Goal: Find specific page/section: Find specific page/section

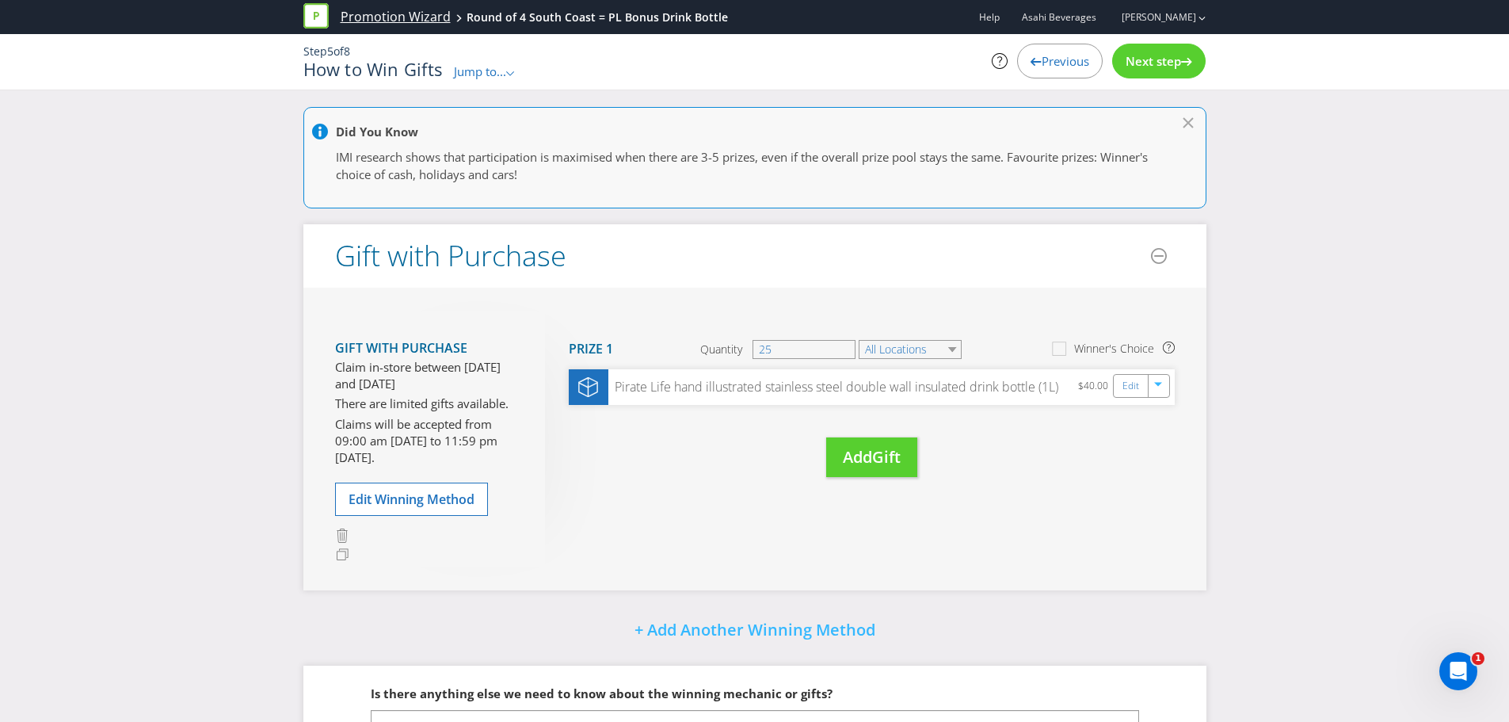
click at [364, 14] on link "Promotion Wizard" at bounding box center [396, 17] width 110 height 18
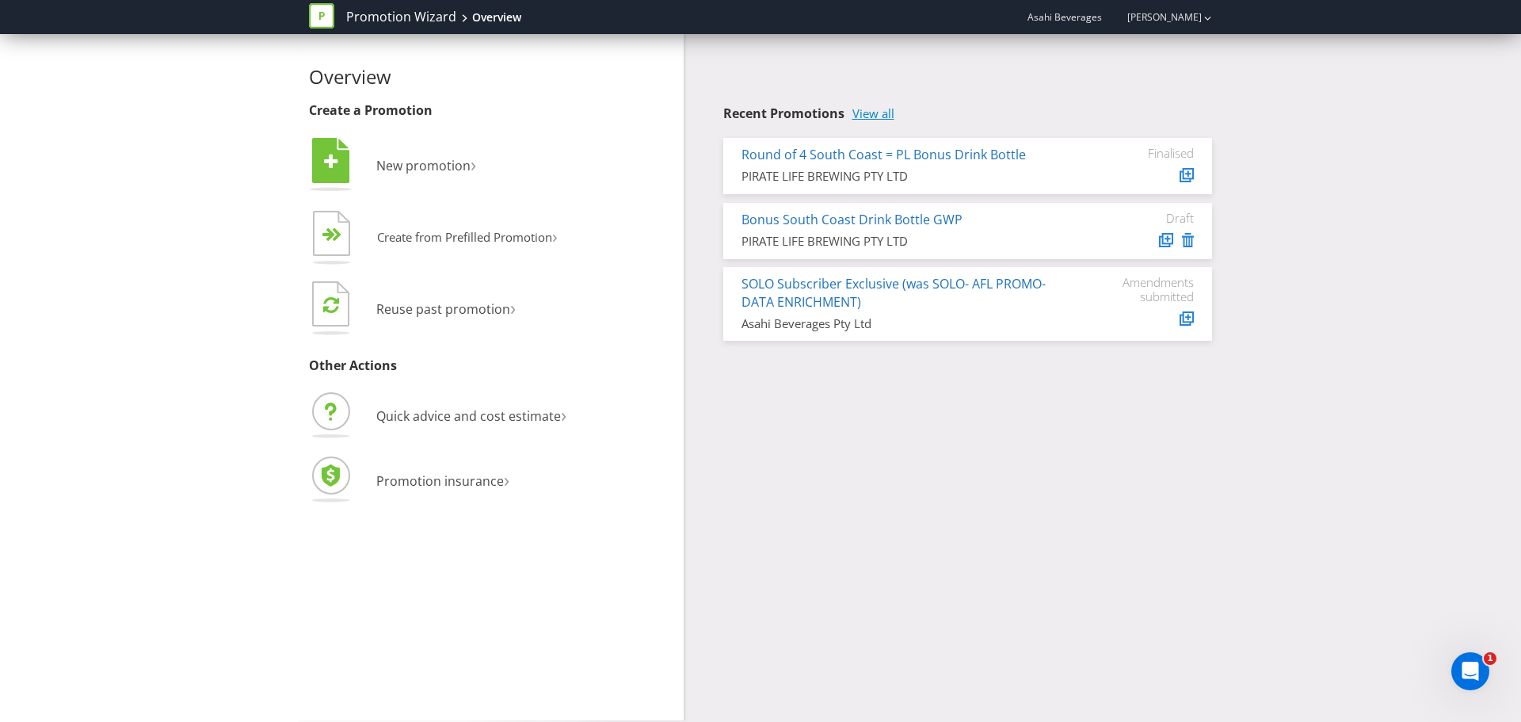
click at [879, 114] on link "View all" at bounding box center [874, 113] width 42 height 13
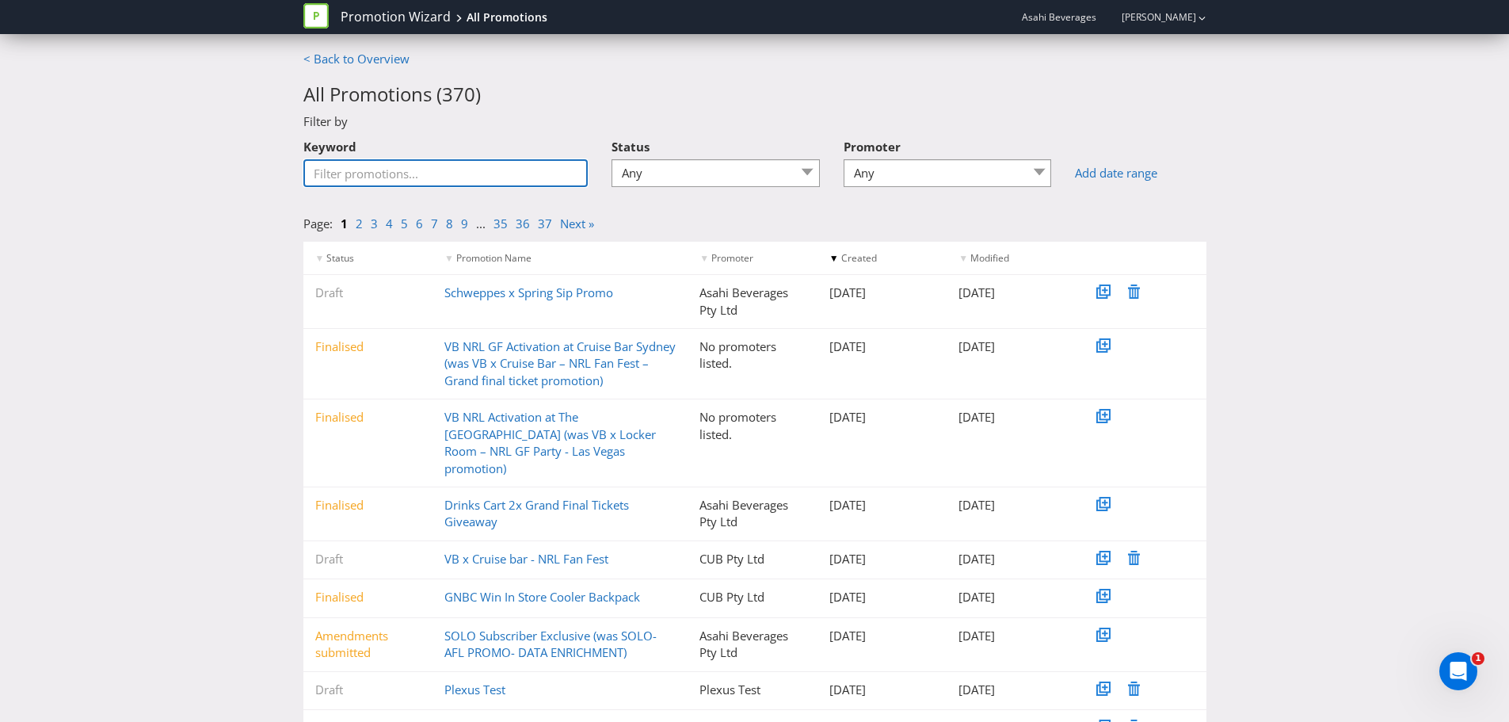
click at [456, 172] on input "Keyword" at bounding box center [445, 173] width 285 height 28
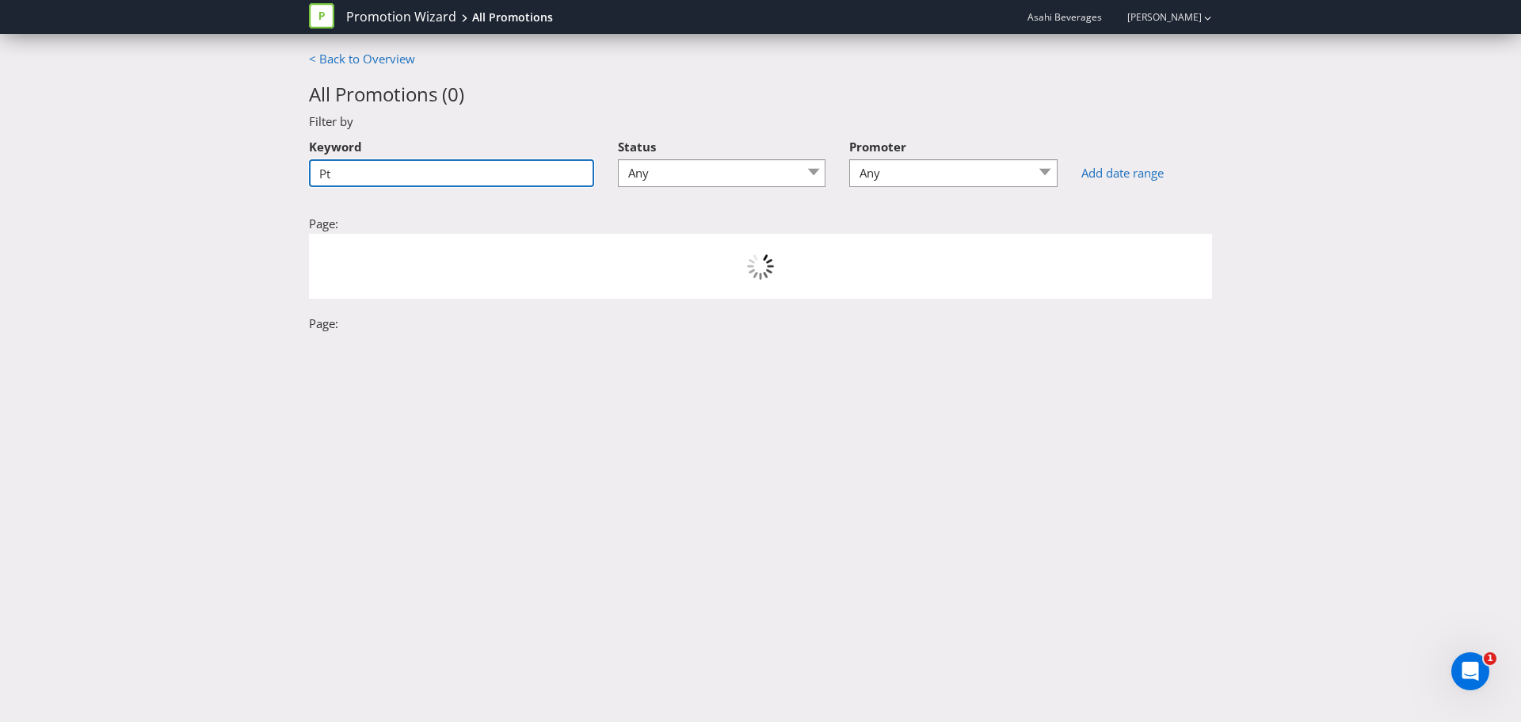
type input "P"
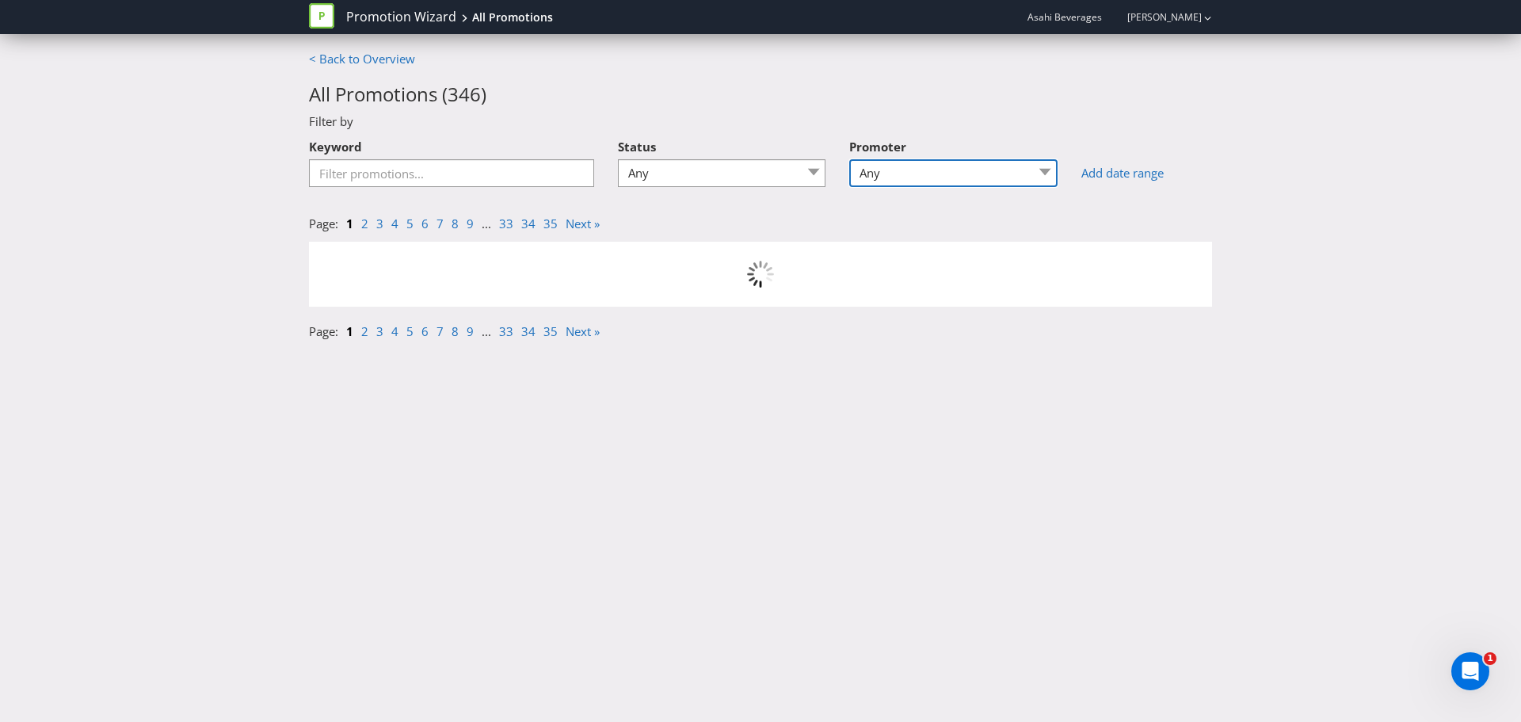
click at [908, 171] on select "Any 4 Pines Brewing Holdings Pty Ltd 4 Pines Brewings Holdings Pty Ltd Asahi Be…" at bounding box center [953, 173] width 208 height 28
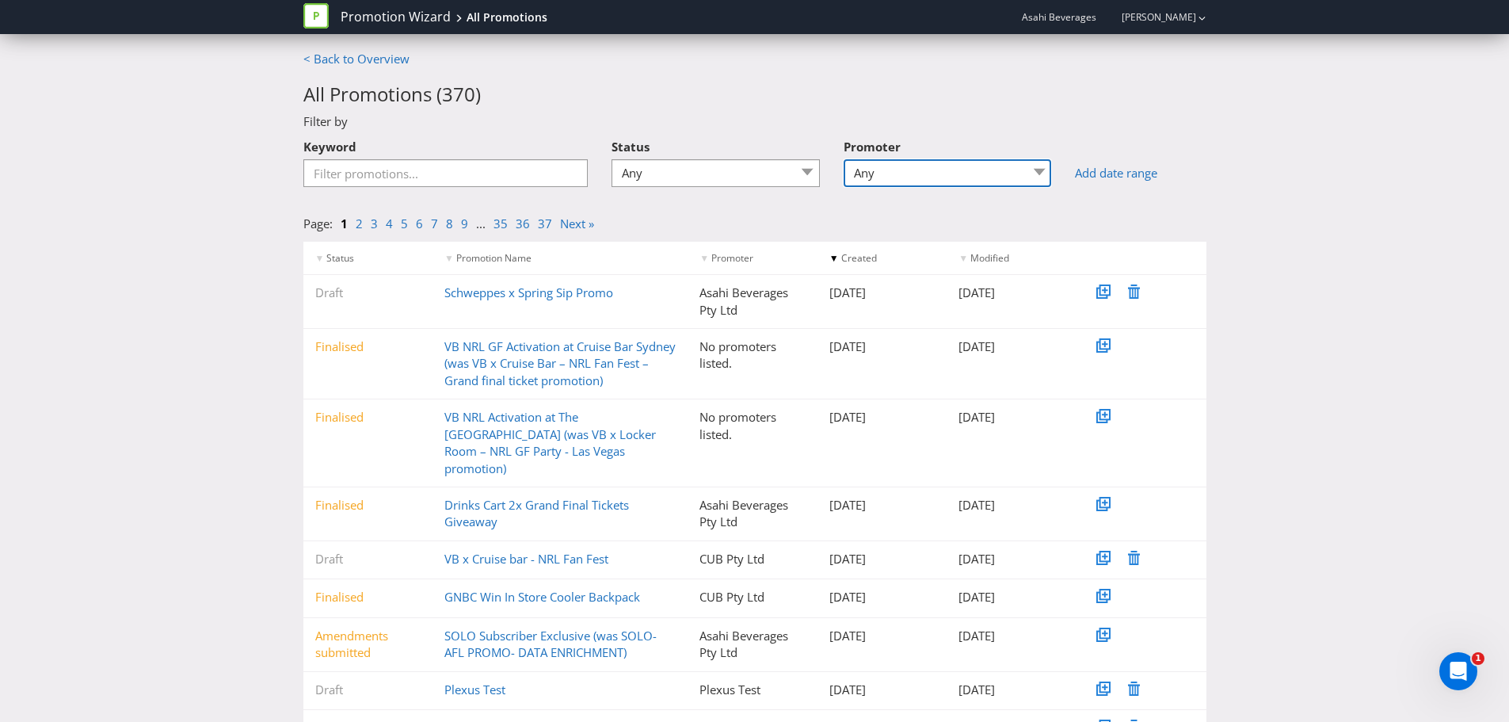
select select "Pirate Life"
click at [849, 159] on select "Any 4 Pines Brewing Holdings Pty Ltd 4 Pines Brewings Holdings Pty Ltd Asahi Be…" at bounding box center [948, 173] width 208 height 28
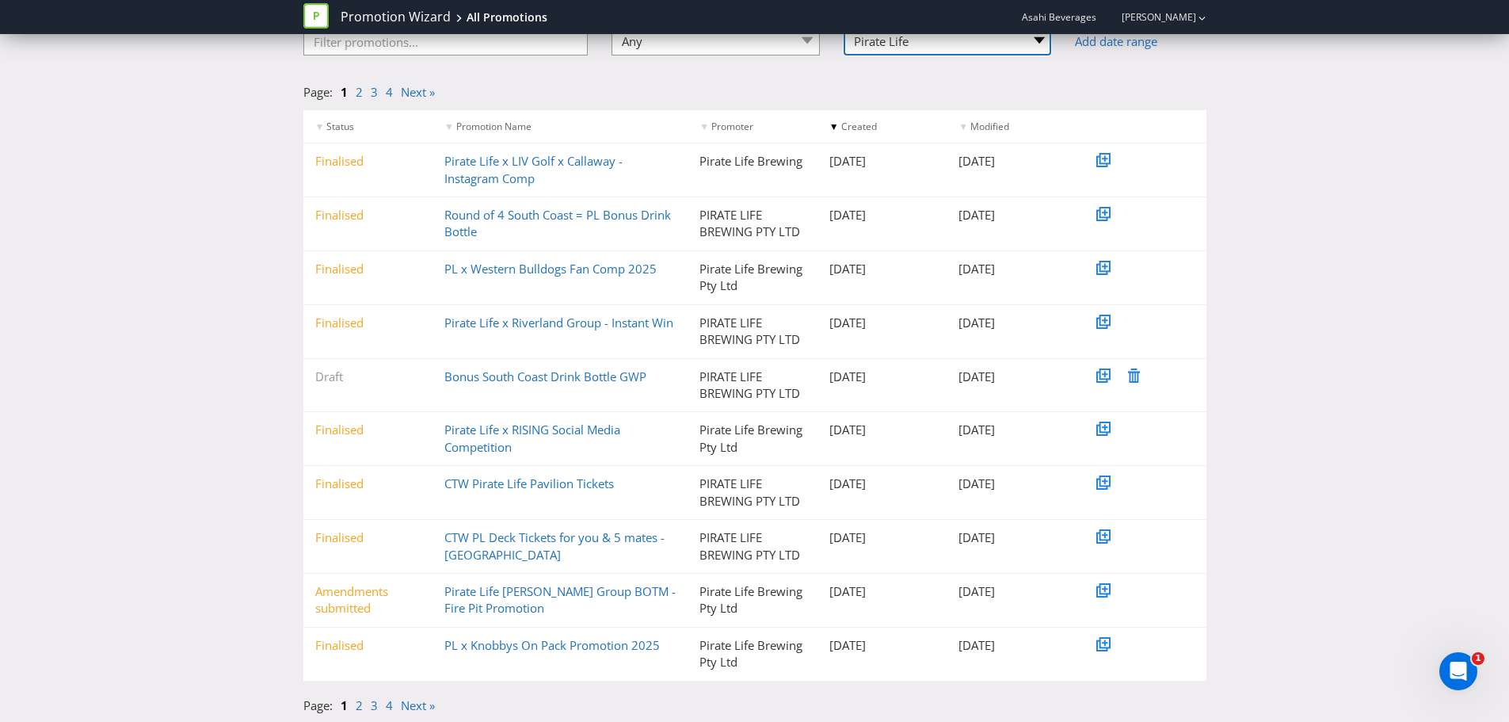
scroll to position [132, 0]
click at [361, 707] on link "2" at bounding box center [359, 704] width 7 height 16
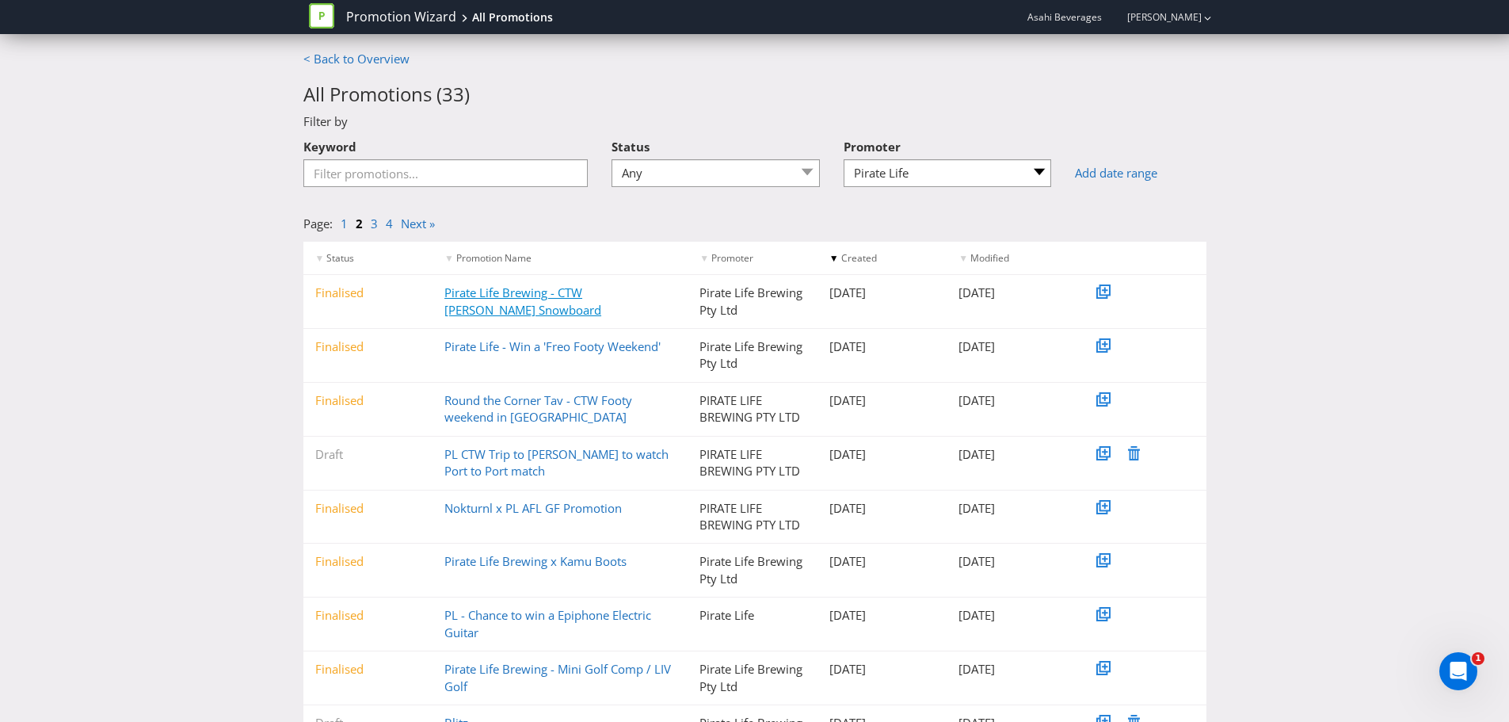
click at [480, 297] on link "Pirate Life Brewing - CTW [PERSON_NAME] Snowboard" at bounding box center [523, 300] width 157 height 32
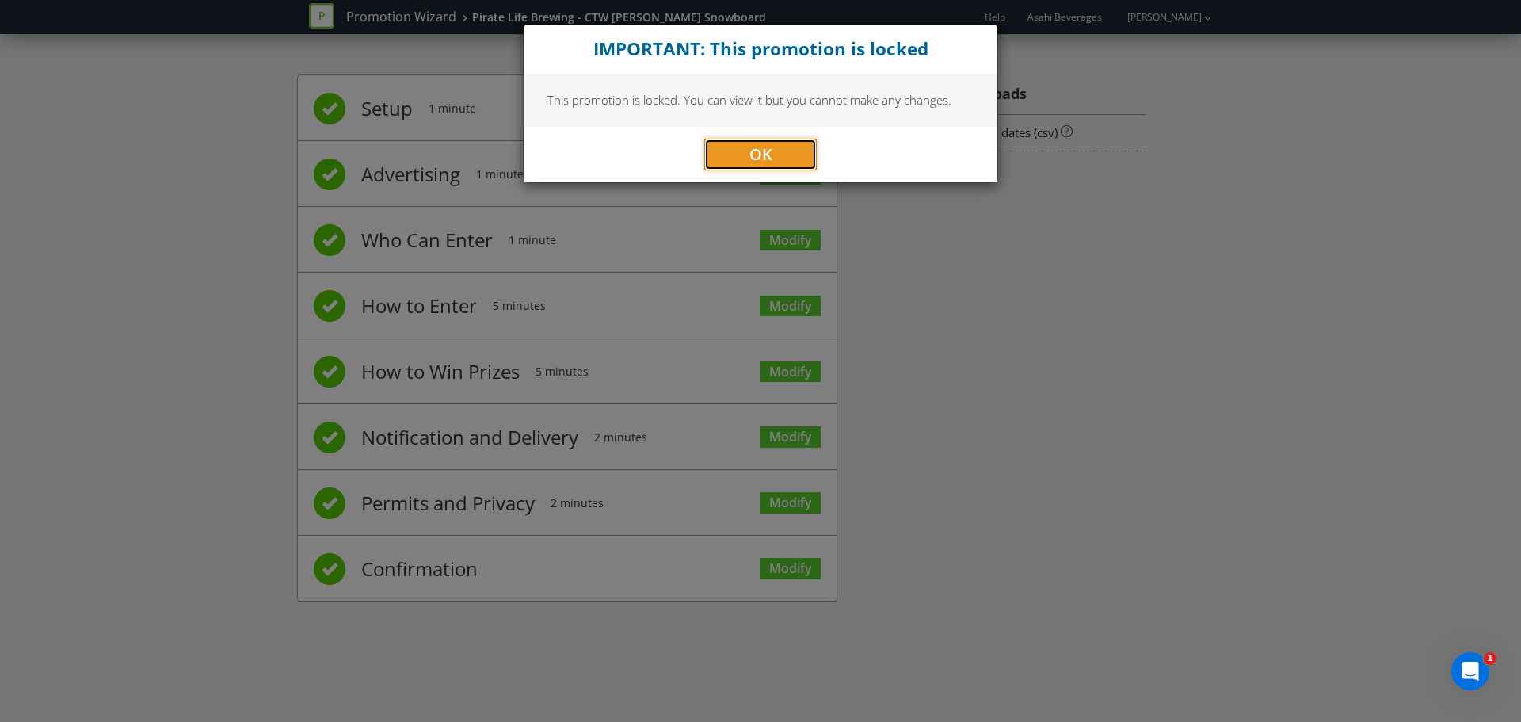
click at [764, 158] on span "OK" at bounding box center [761, 153] width 23 height 21
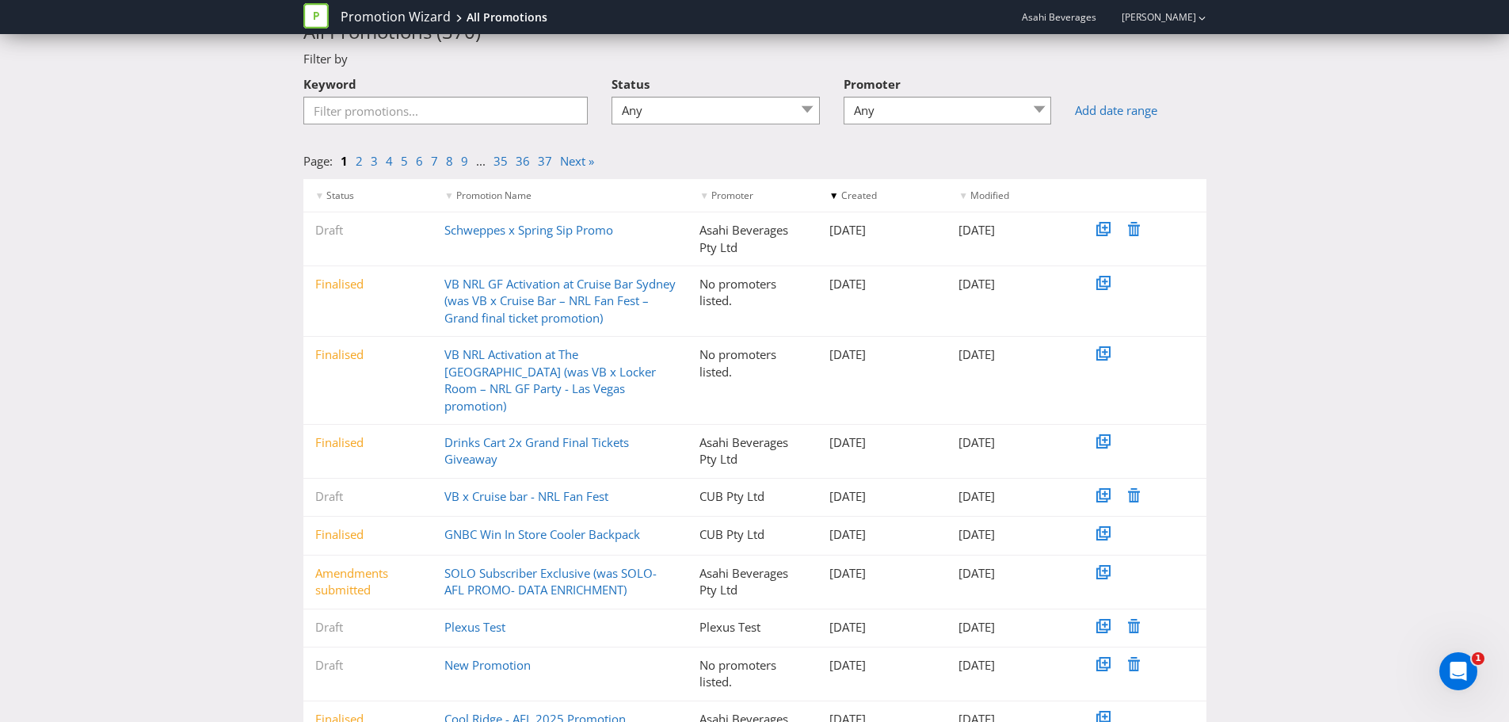
scroll to position [120, 0]
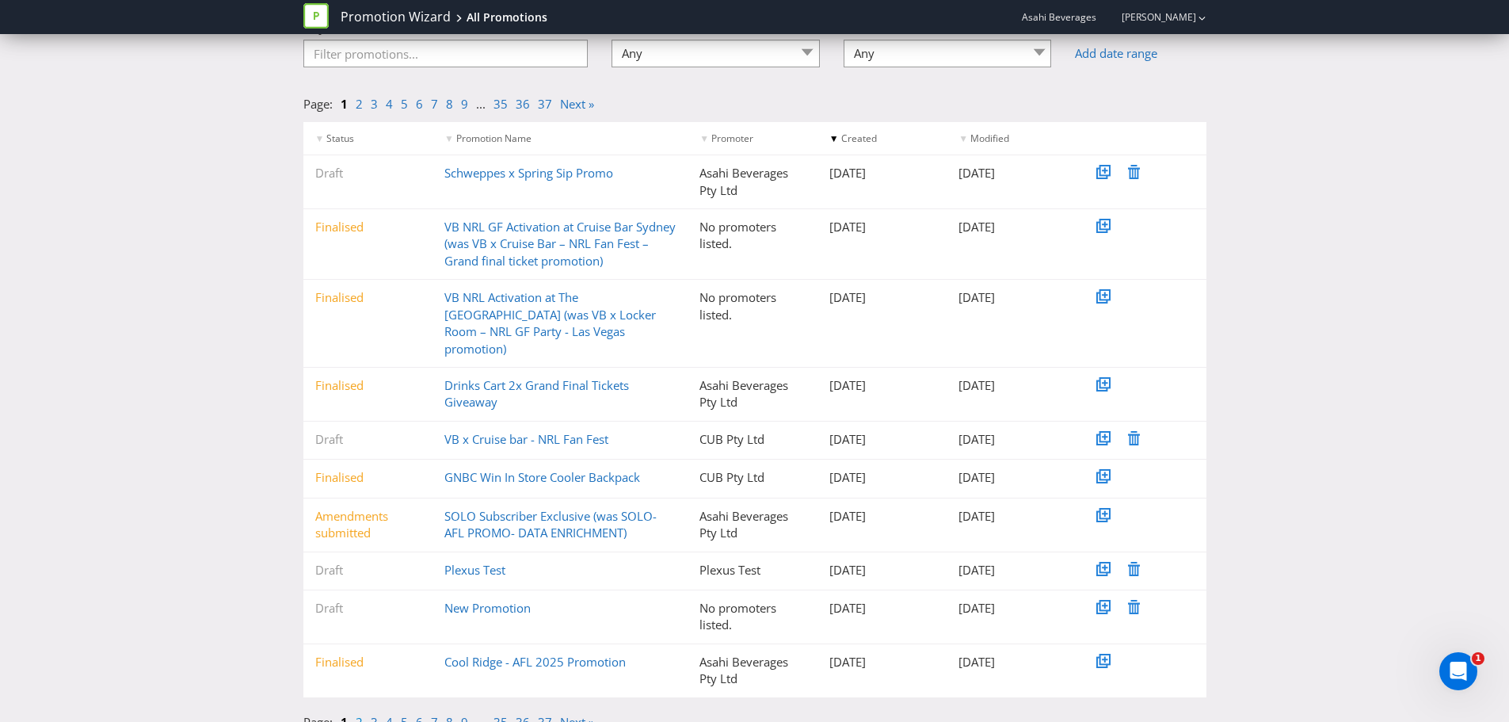
click at [360, 714] on link "2" at bounding box center [359, 722] width 7 height 16
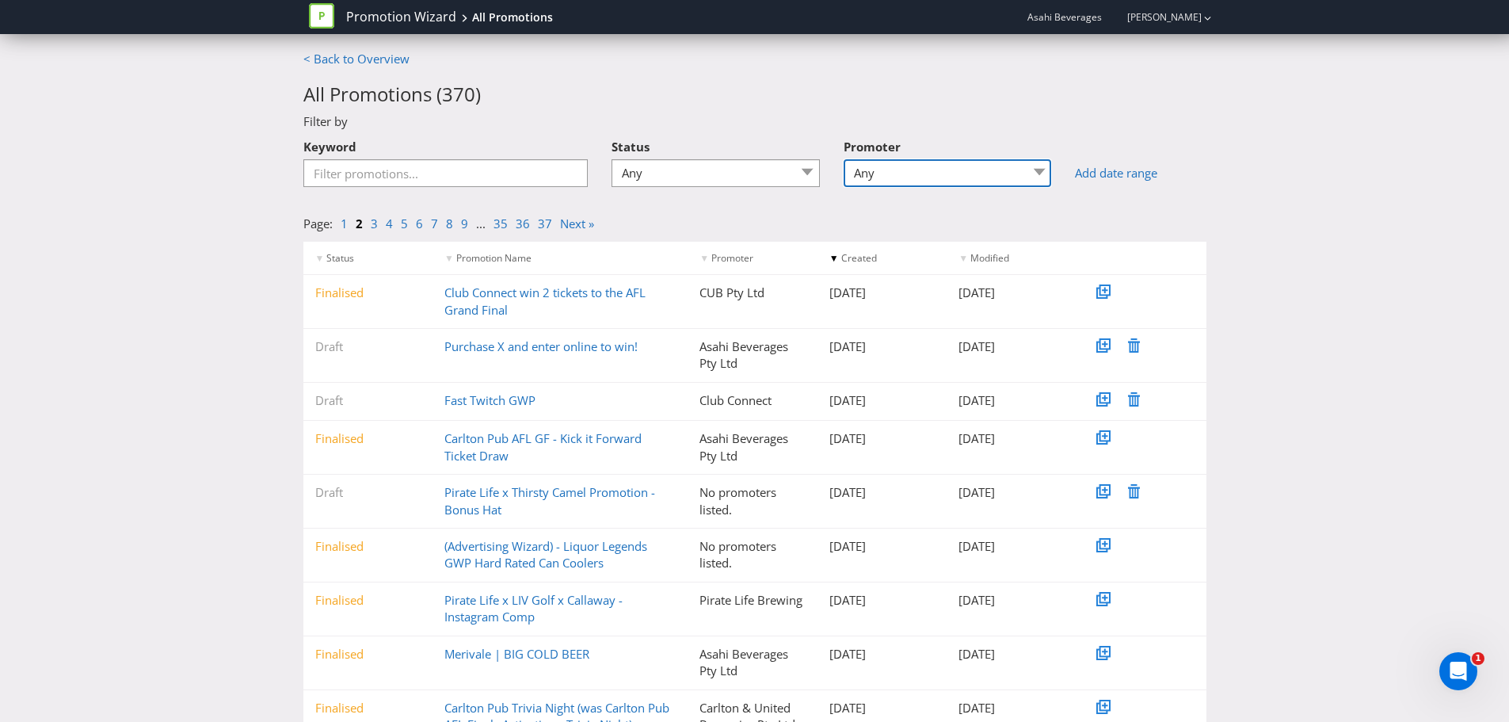
click at [905, 181] on select "Any 4 Pines Brewing Holdings Pty Ltd 4 Pines Brewings Holdings Pty Ltd Asahi Be…" at bounding box center [948, 173] width 208 height 28
select select "Pirate Life"
click at [849, 159] on select "Any 4 Pines Brewing Holdings Pty Ltd 4 Pines Brewings Holdings Pty Ltd Asahi Be…" at bounding box center [948, 173] width 208 height 28
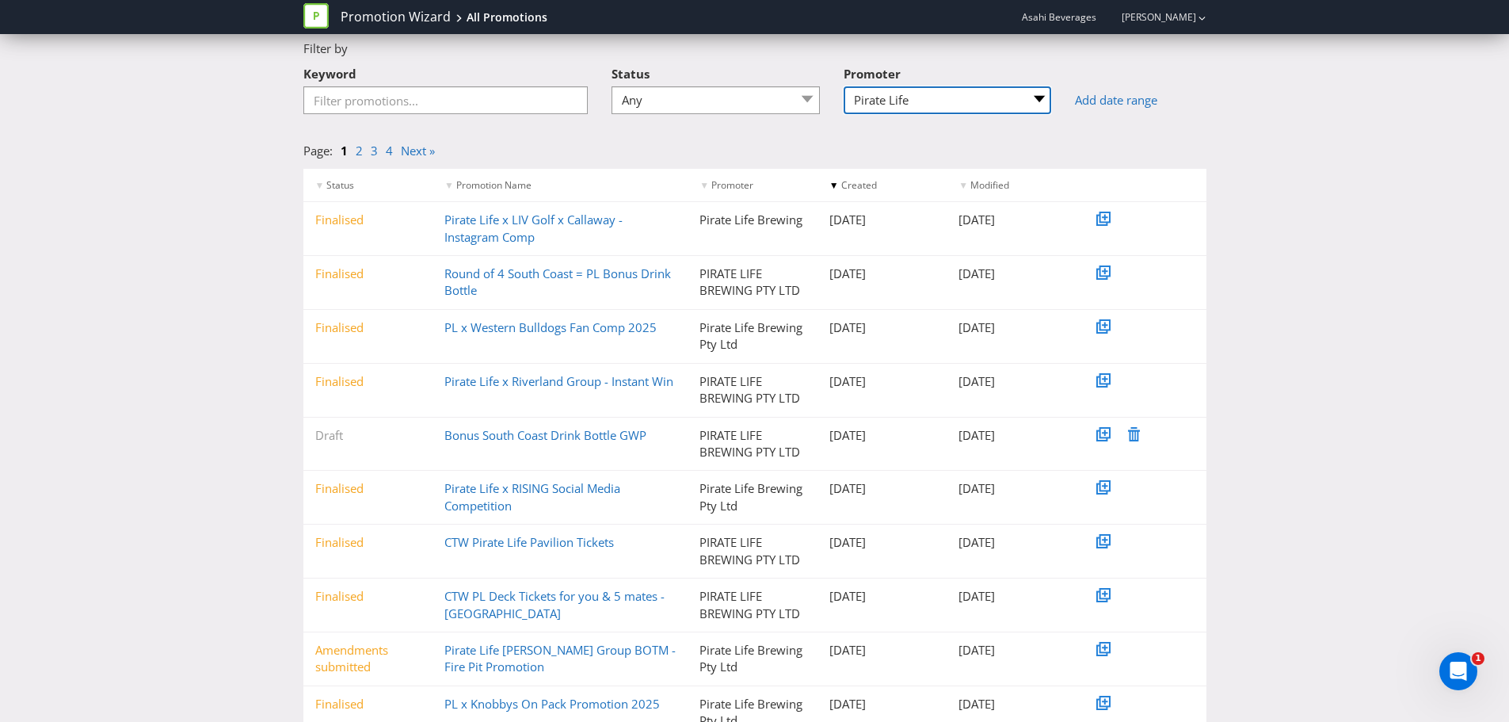
scroll to position [132, 0]
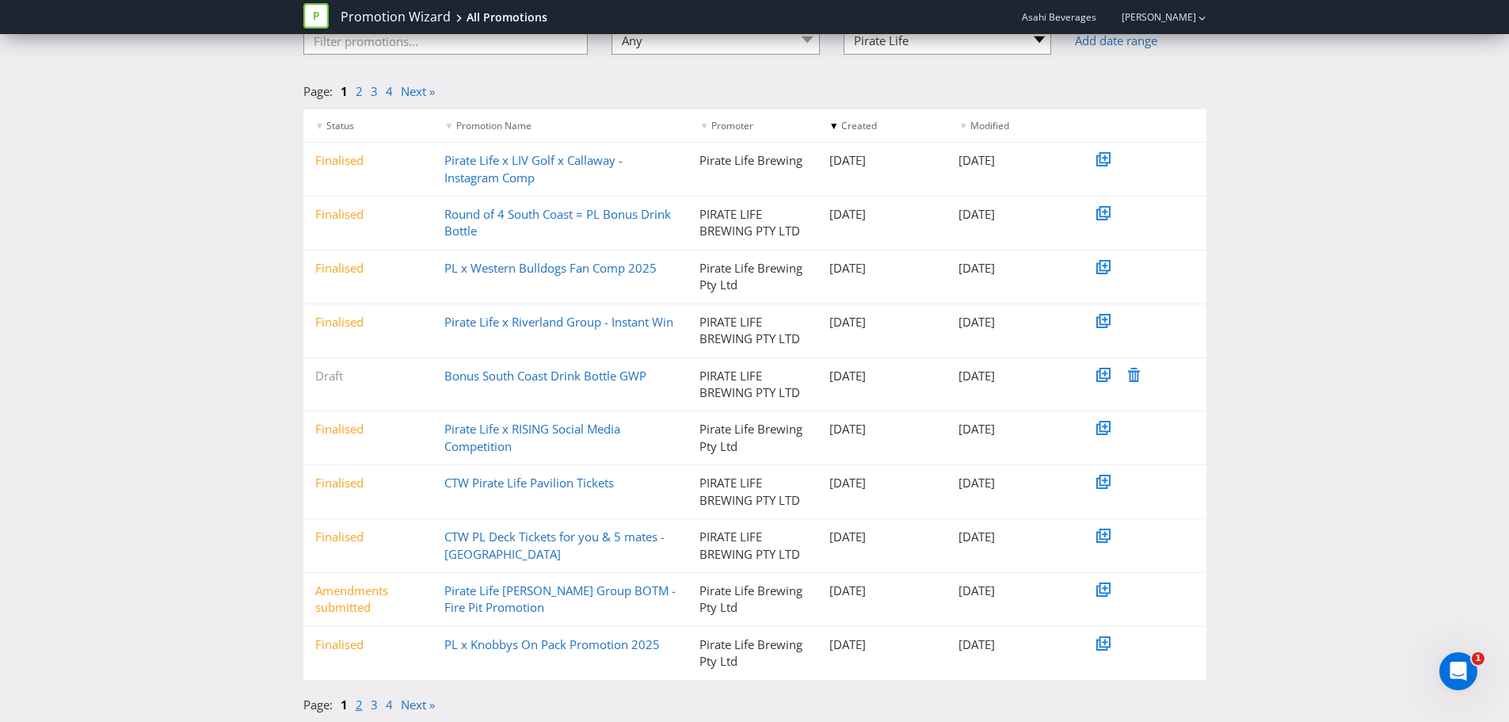
click at [357, 709] on link "2" at bounding box center [359, 704] width 7 height 16
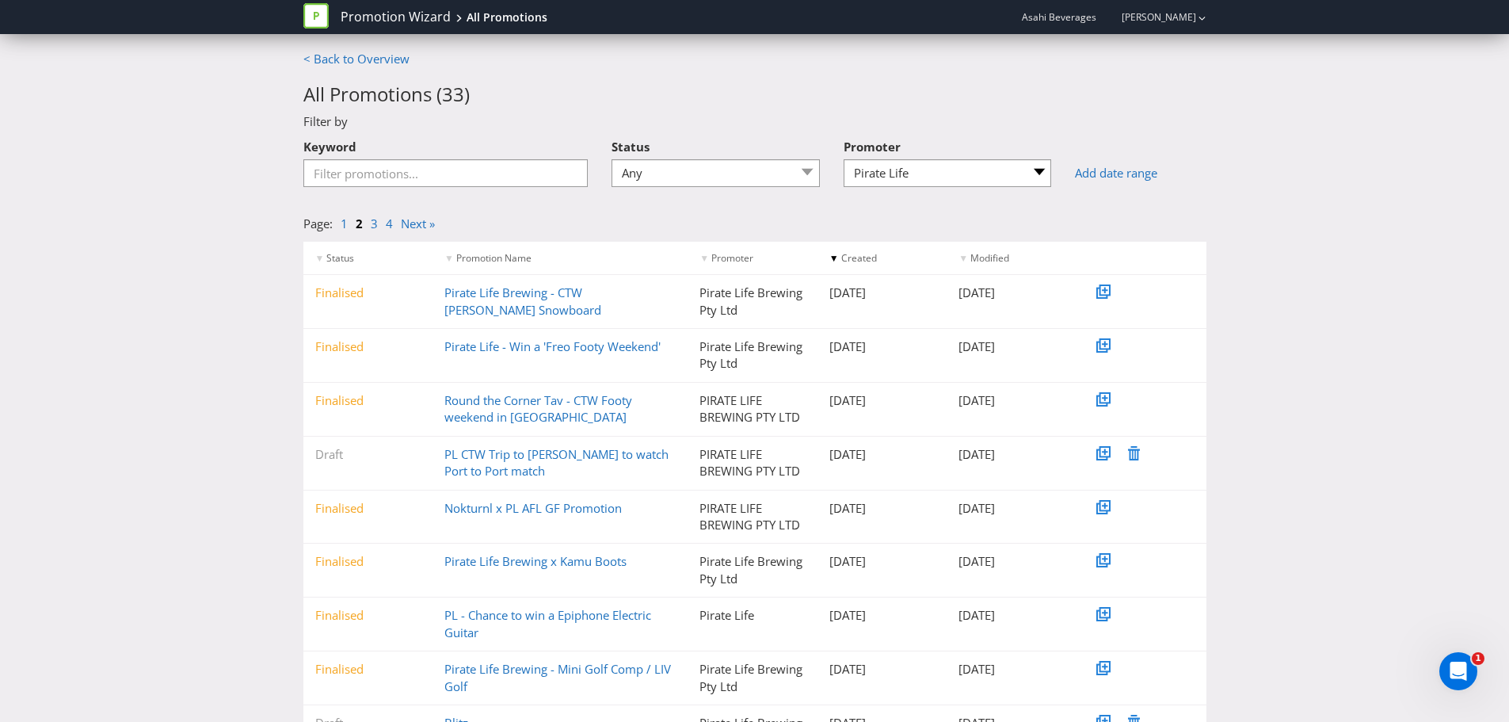
scroll to position [79, 0]
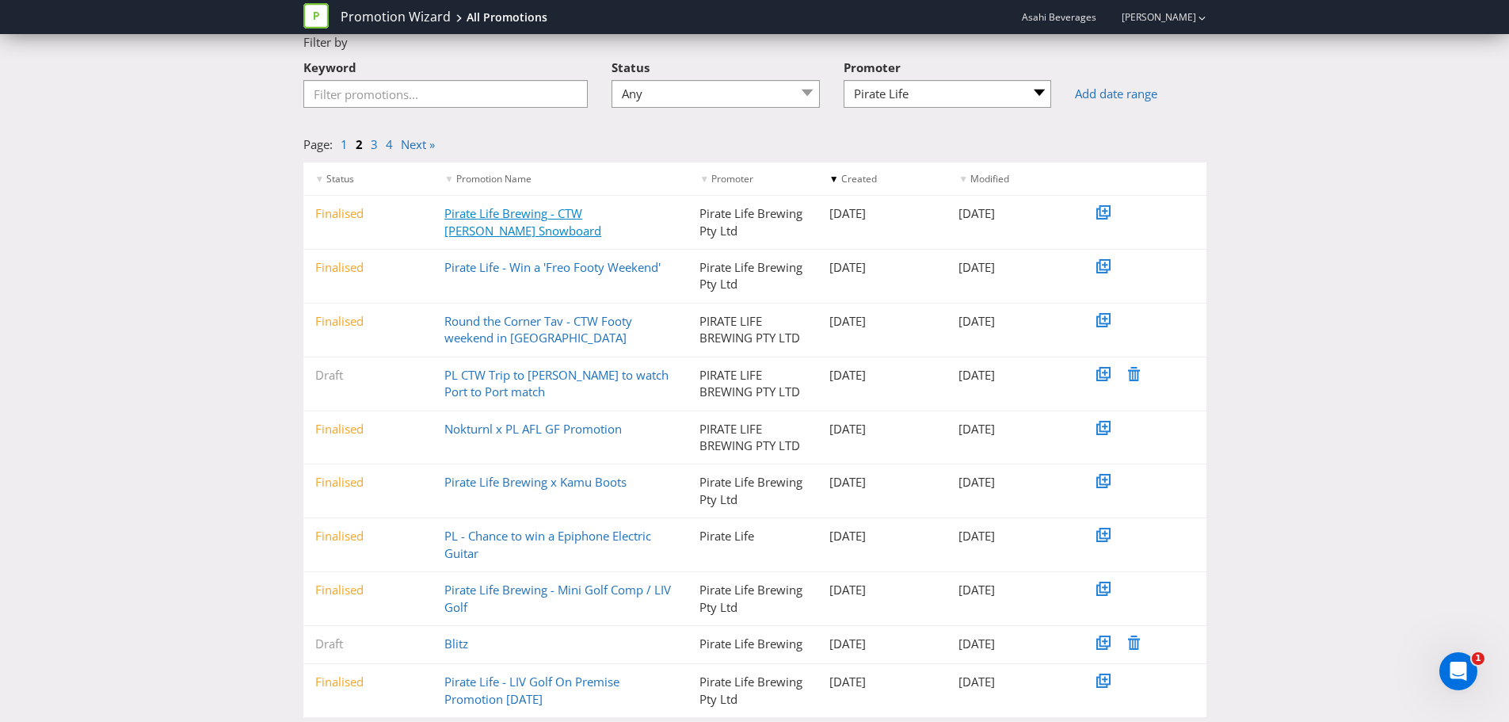
click at [477, 232] on link "Pirate Life Brewing - CTW [PERSON_NAME] Snowboard" at bounding box center [523, 221] width 157 height 32
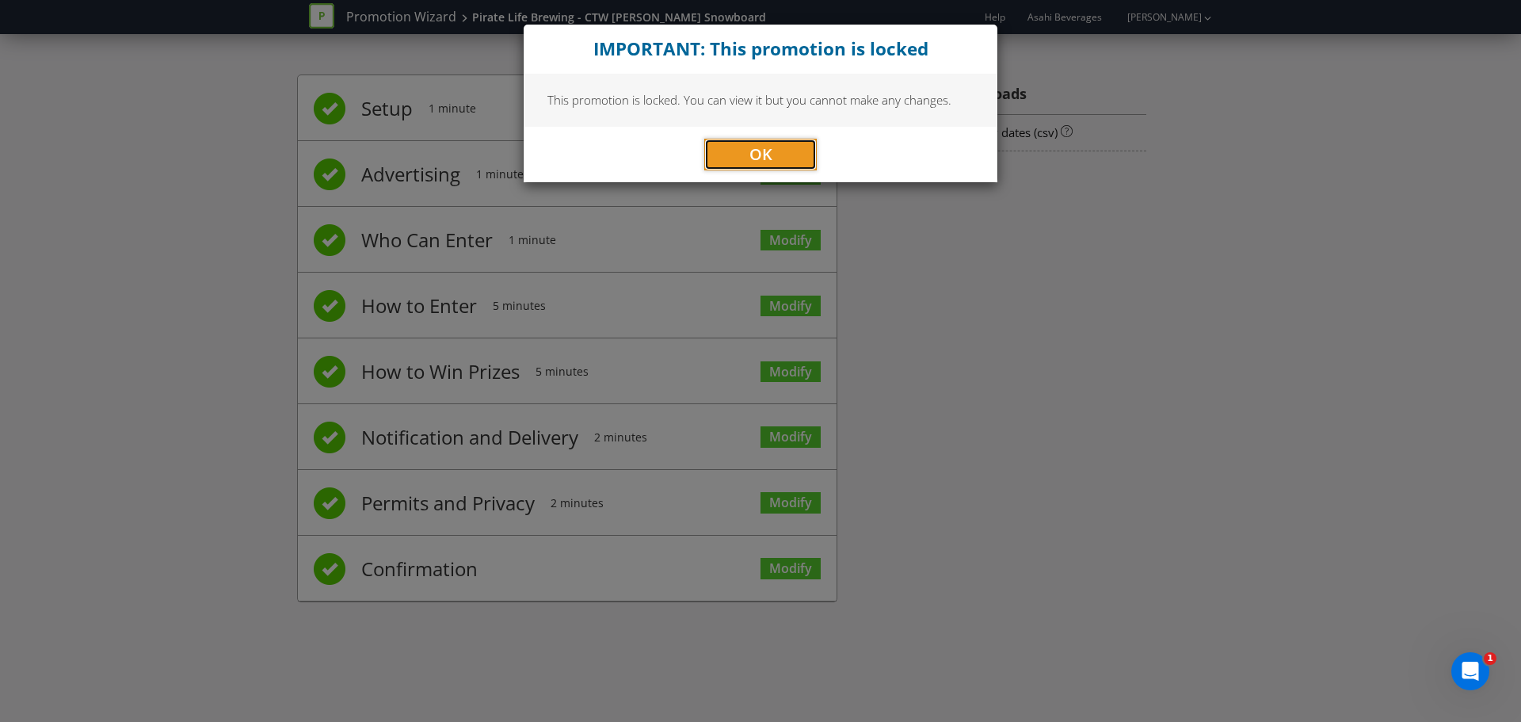
click at [761, 154] on span "OK" at bounding box center [761, 153] width 23 height 21
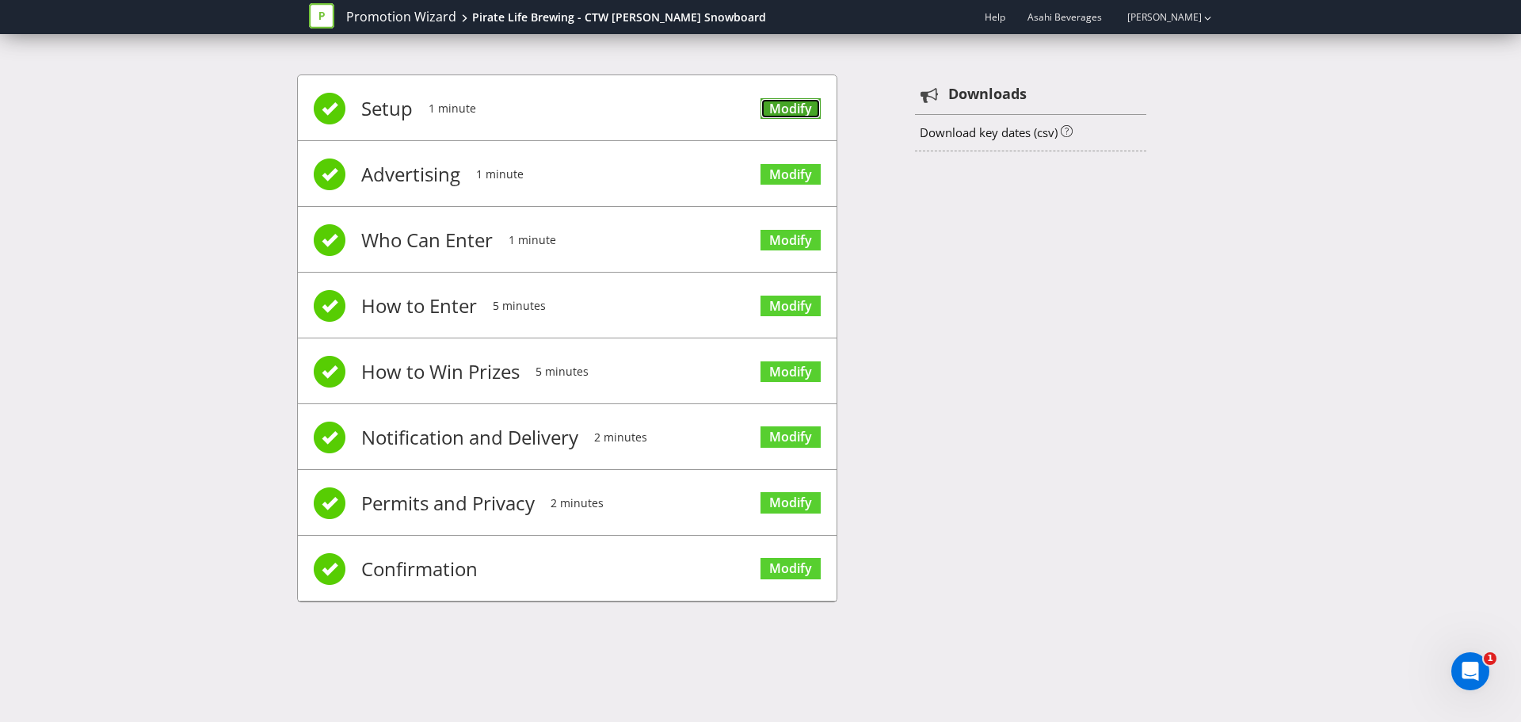
click at [801, 109] on link "Modify" at bounding box center [791, 108] width 60 height 21
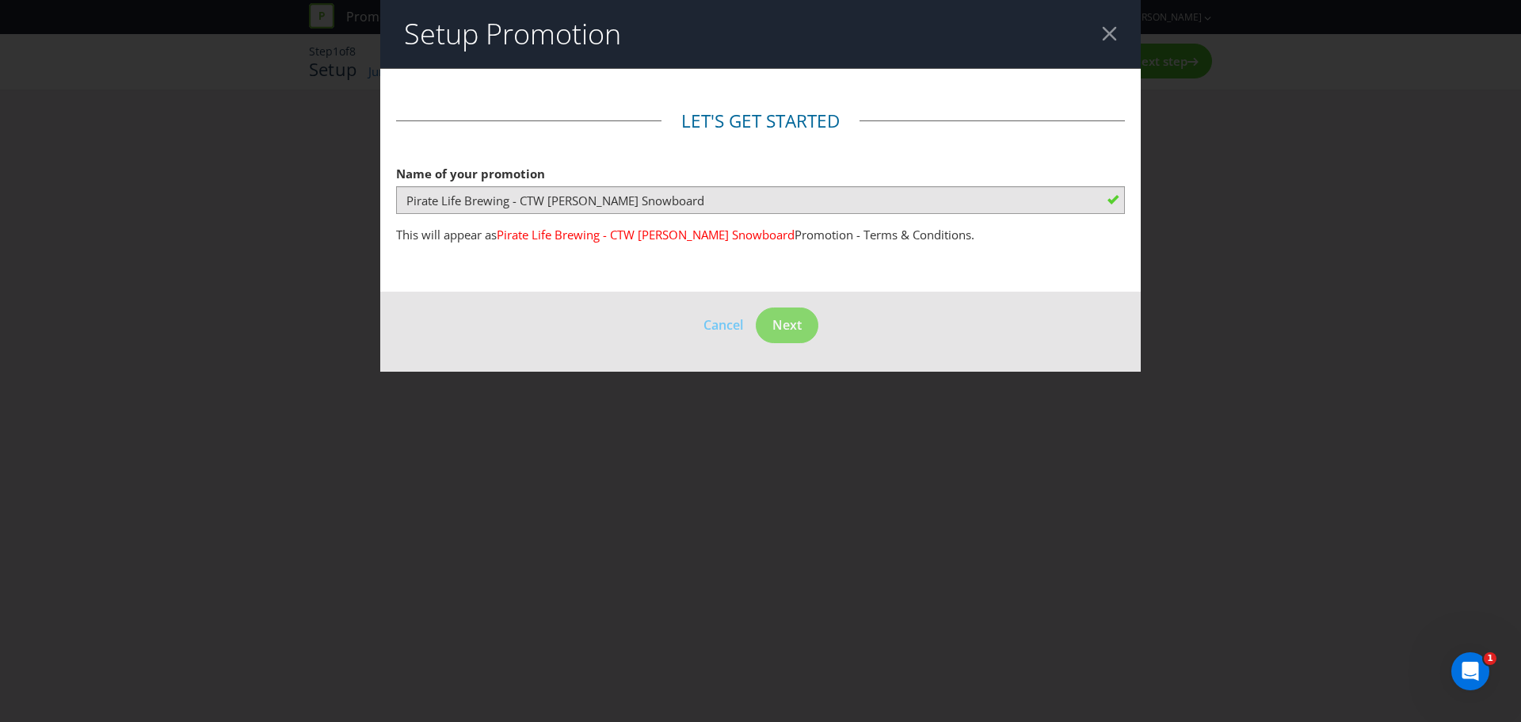
click at [395, 319] on footer "Cancel Next" at bounding box center [760, 332] width 761 height 80
click at [1111, 27] on div at bounding box center [1109, 33] width 15 height 15
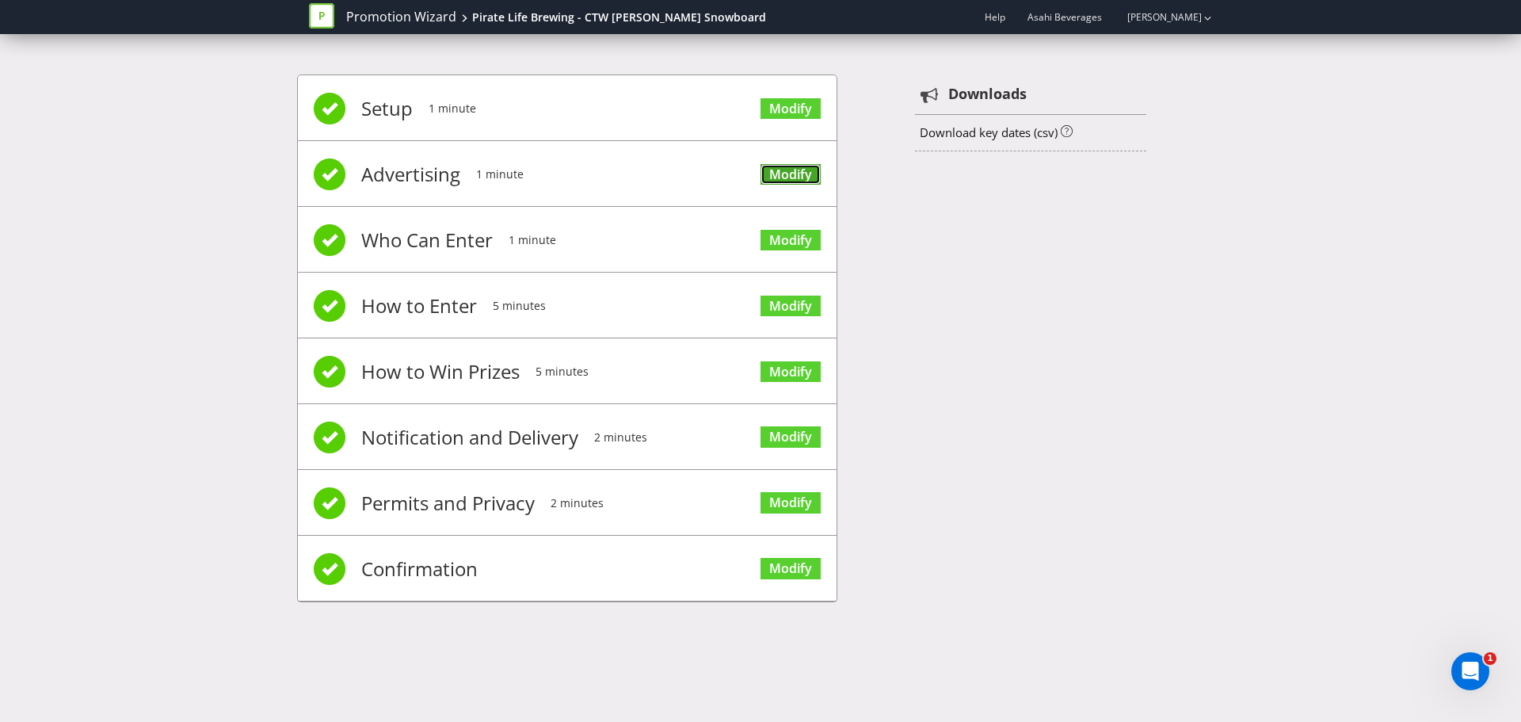
click at [784, 182] on link "Modify" at bounding box center [791, 174] width 60 height 21
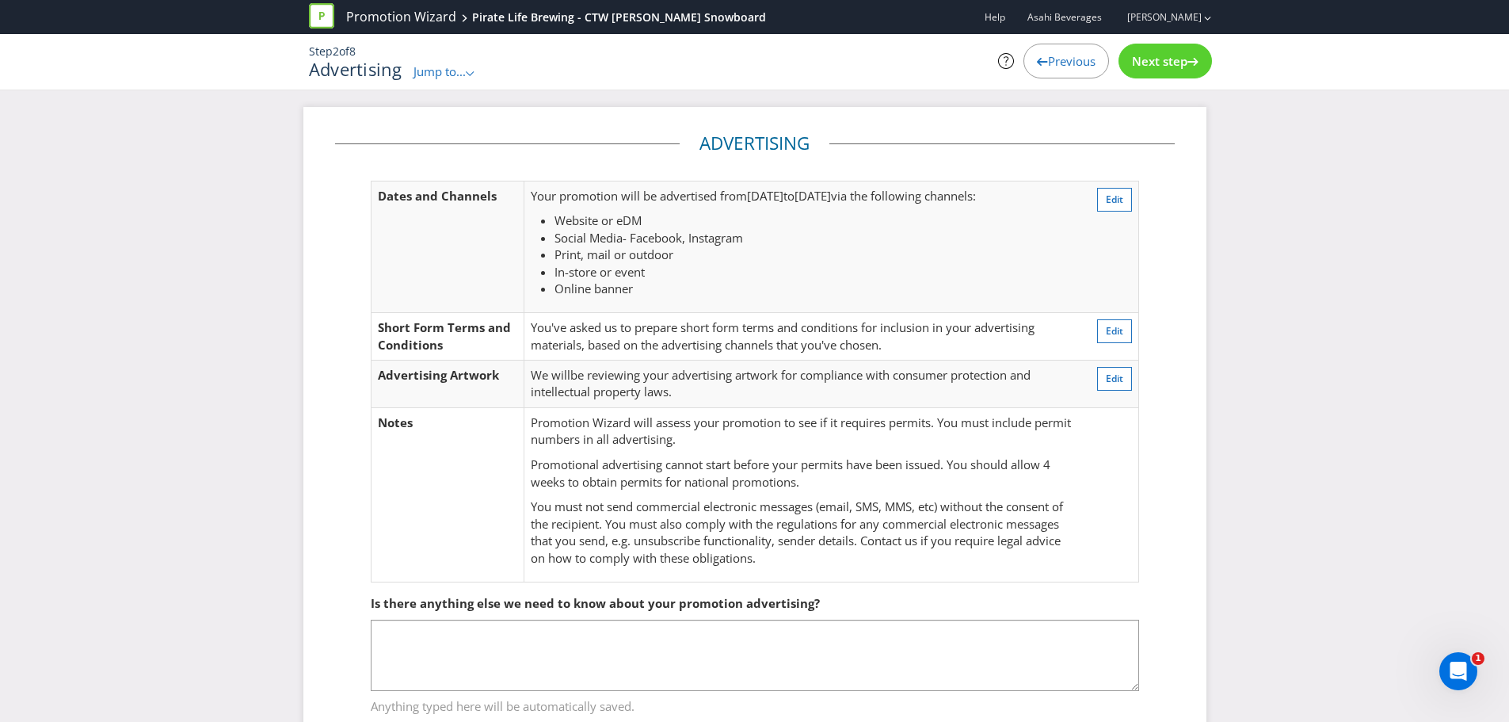
click at [784, 181] on table "Dates and Channels Your promotion will be advertised from [DATE] to [DATE] via …" at bounding box center [755, 382] width 769 height 402
drag, startPoint x: 750, startPoint y: 194, endPoint x: 906, endPoint y: 197, distance: 155.3
click at [906, 197] on p "Your promotion will be advertised from [DATE] to [DATE] via the following chann…" at bounding box center [803, 196] width 544 height 17
click at [638, 397] on span "be reviewing your advertising artwork for compliance with consumer protection a…" at bounding box center [781, 383] width 500 height 32
click at [401, 6] on div "Promotion Wizard Pirate Life Brewing - CTW [PERSON_NAME] Snowboard" at bounding box center [537, 17] width 469 height 34
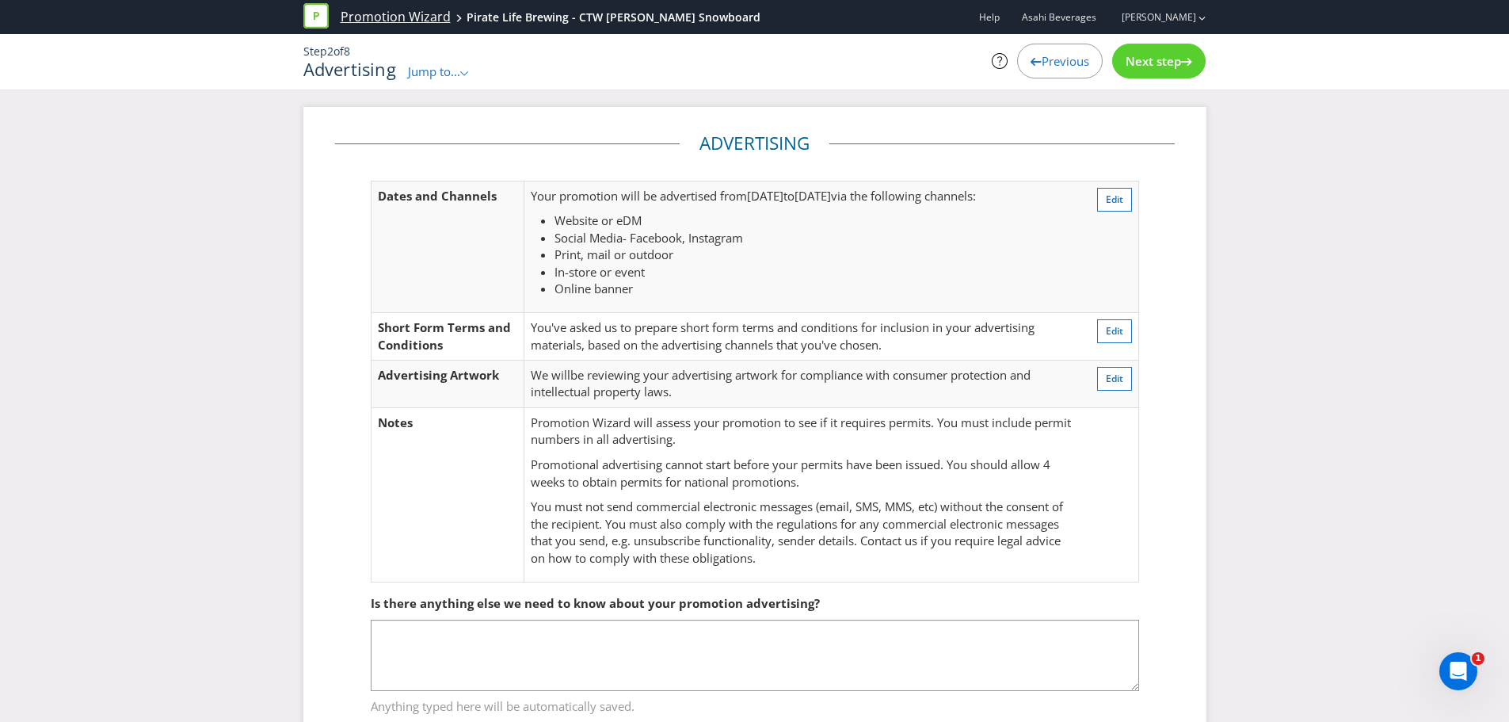
click at [402, 10] on link "Promotion Wizard" at bounding box center [396, 17] width 110 height 18
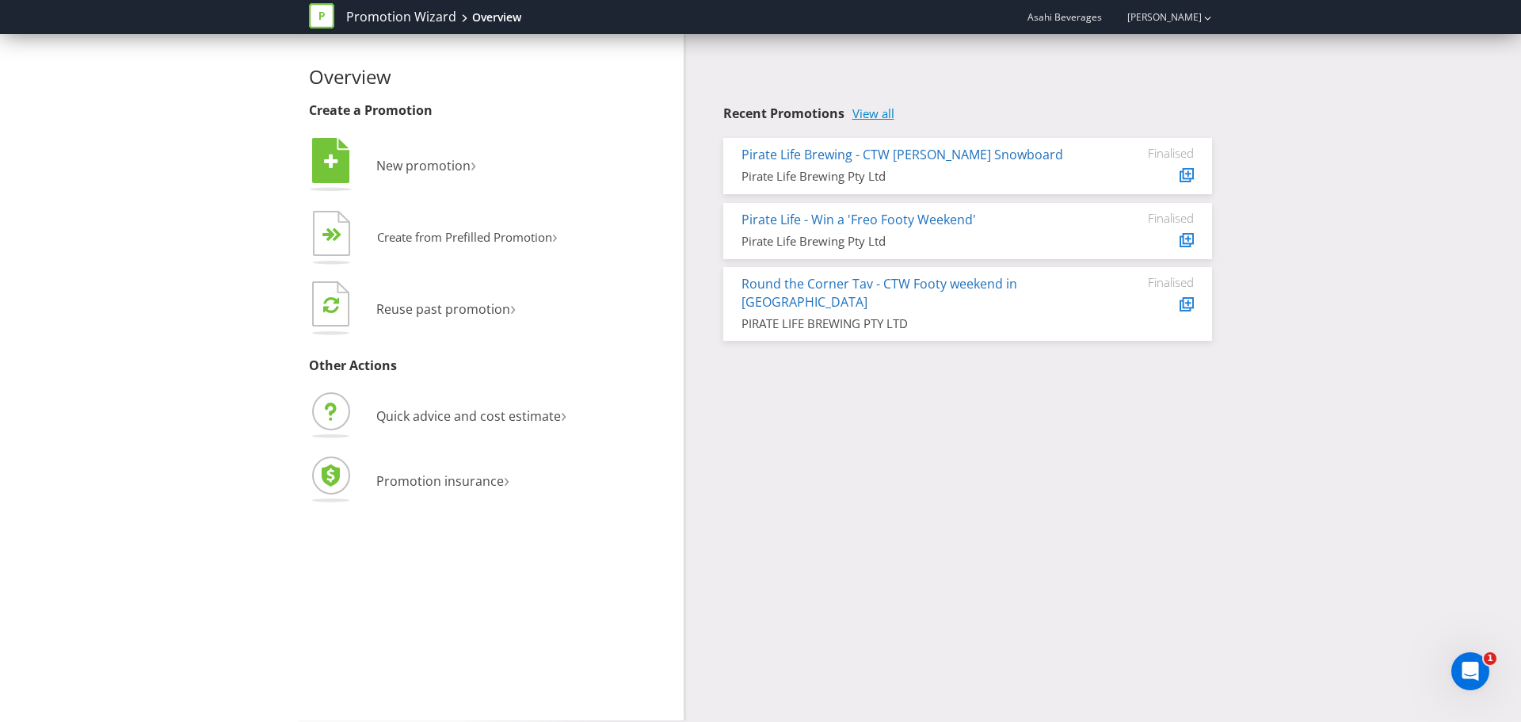
click at [891, 111] on link "View all" at bounding box center [874, 113] width 42 height 13
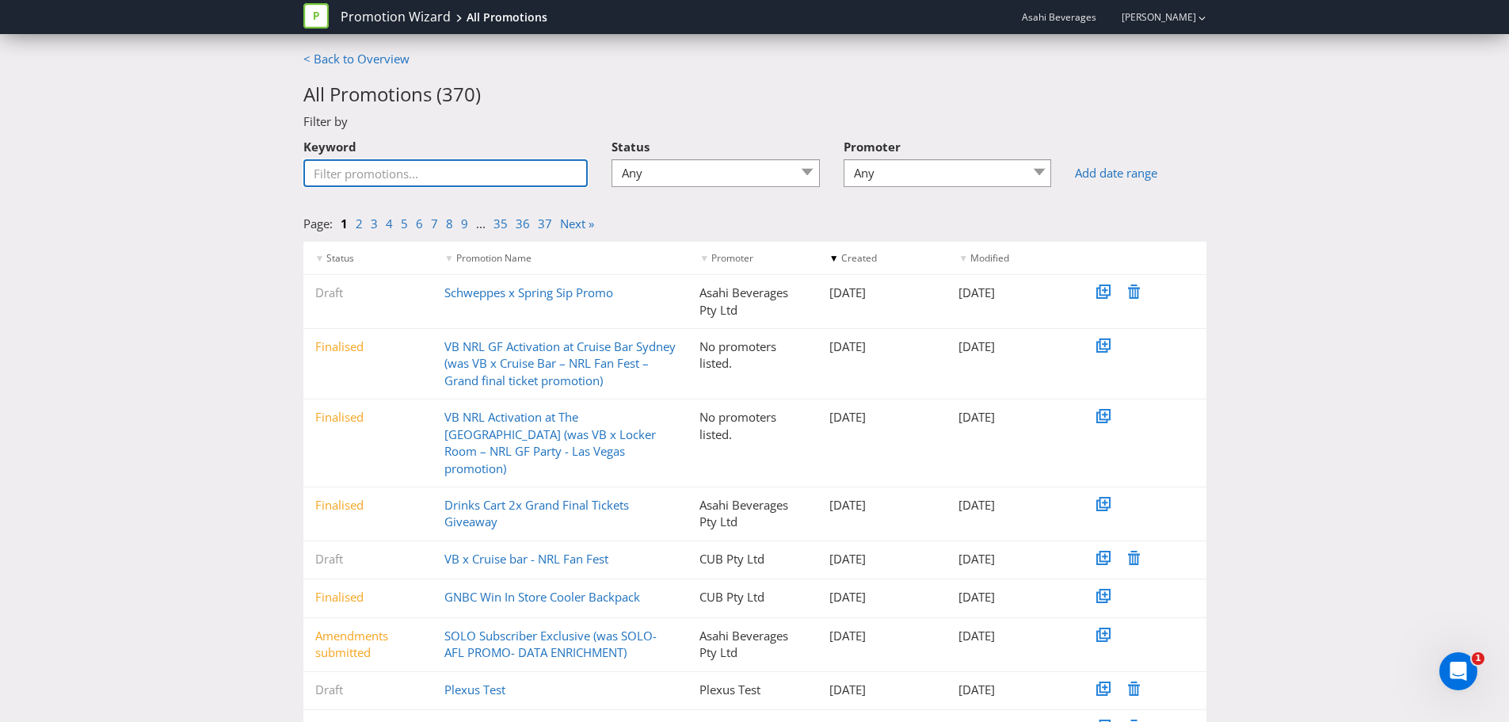
click at [468, 181] on input "Keyword" at bounding box center [445, 173] width 285 height 28
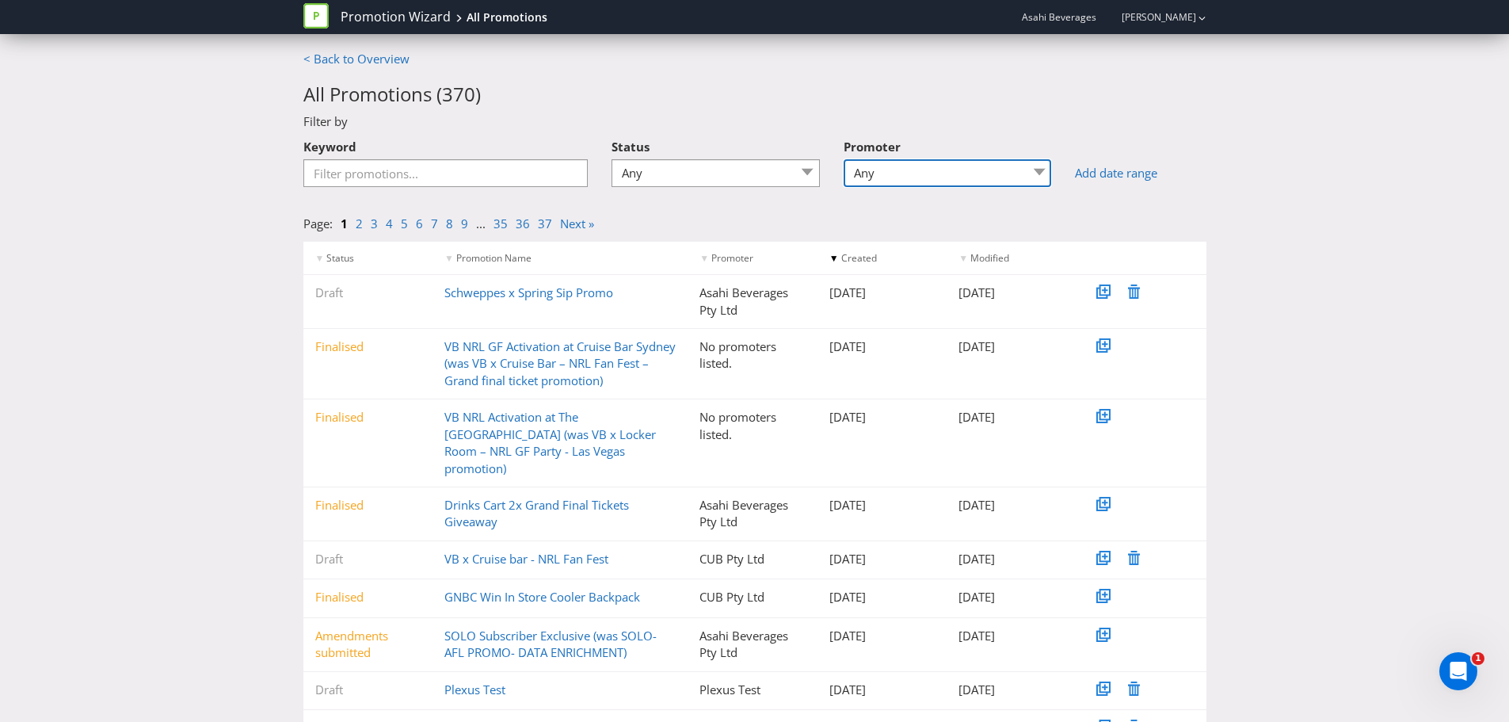
click at [874, 178] on select "Any 4 Pines Brewing Holdings Pty Ltd 4 Pines Brewings Holdings Pty Ltd Asahi Be…" at bounding box center [948, 173] width 208 height 28
select select "Pirate Life"
click at [849, 159] on select "Any 4 Pines Brewing Holdings Pty Ltd 4 Pines Brewings Holdings Pty Ltd Asahi Be…" at bounding box center [948, 173] width 208 height 28
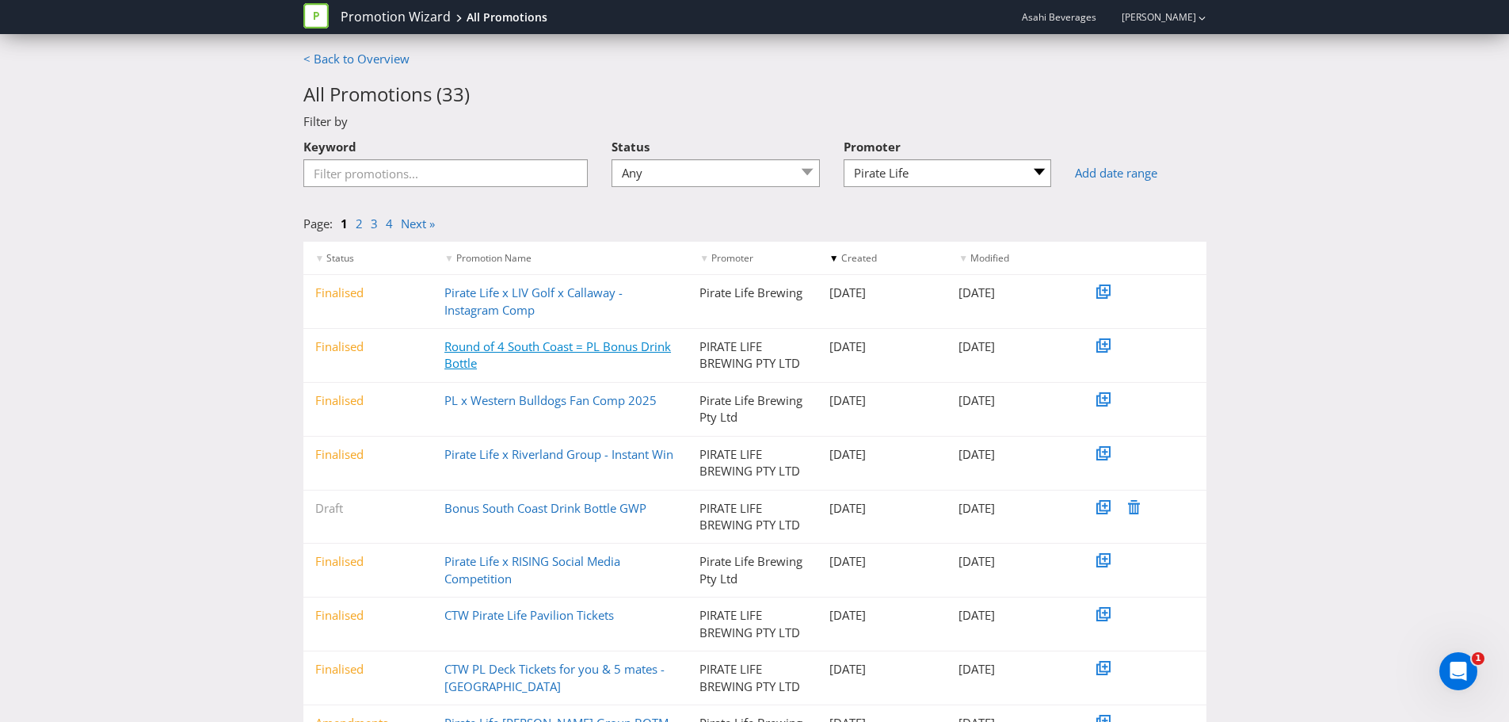
click at [524, 353] on link "Round of 4 South Coast = PL Bonus Drink Bottle" at bounding box center [558, 354] width 227 height 32
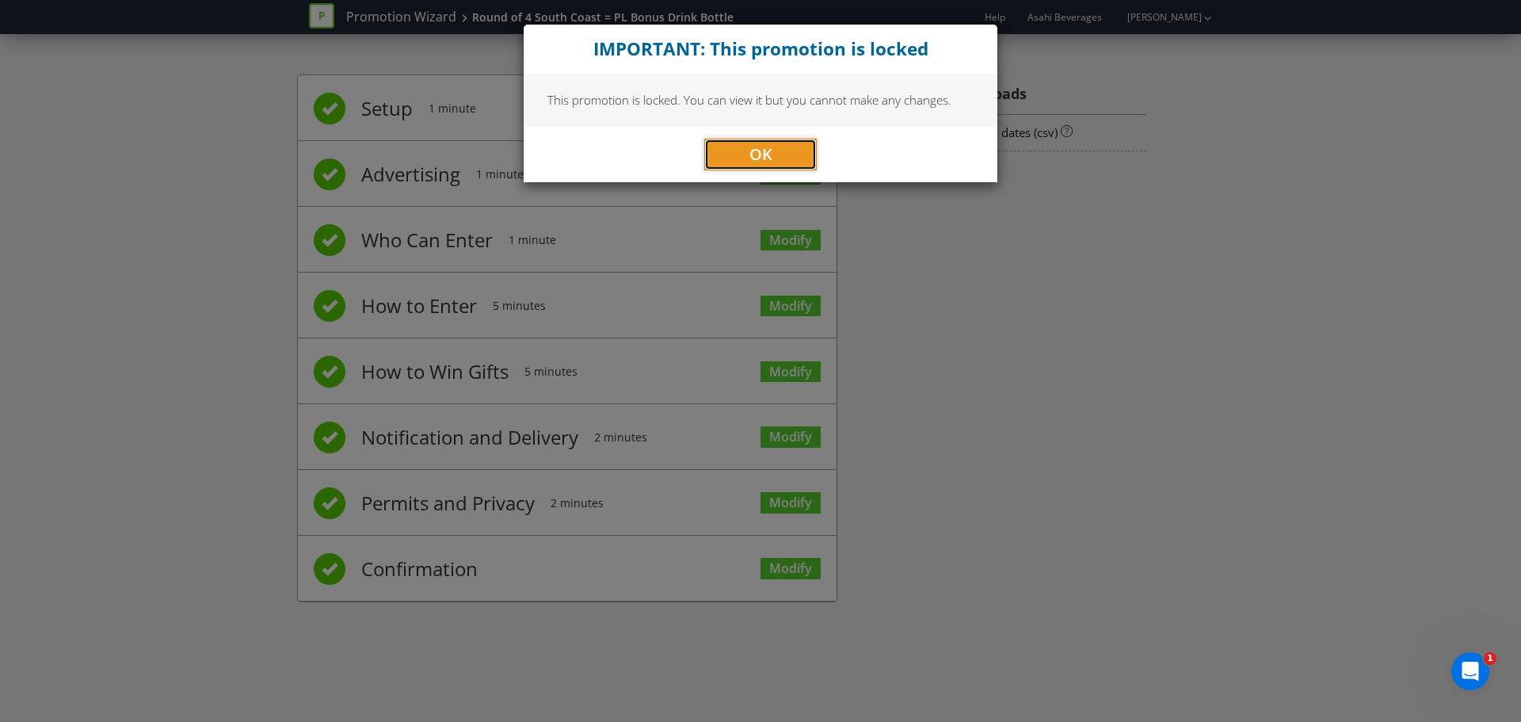
click at [777, 150] on button "OK" at bounding box center [760, 155] width 113 height 32
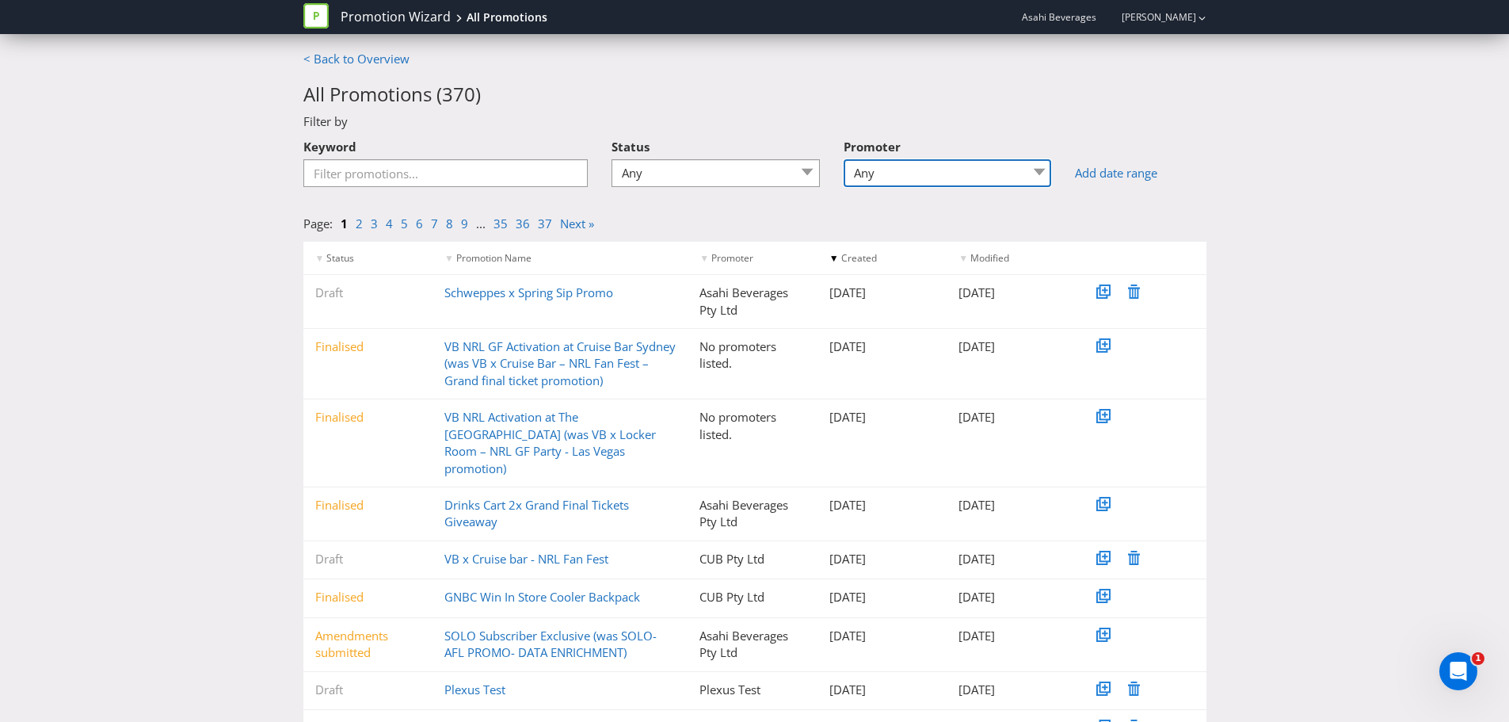
click at [937, 182] on select "Any 4 Pines Brewing Holdings Pty Ltd 4 Pines Brewings Holdings Pty Ltd Asahi Be…" at bounding box center [948, 173] width 208 height 28
select select "Pirate Life"
click at [849, 159] on select "Any 4 Pines Brewing Holdings Pty Ltd 4 Pines Brewings Holdings Pty Ltd Asahi Be…" at bounding box center [948, 173] width 208 height 28
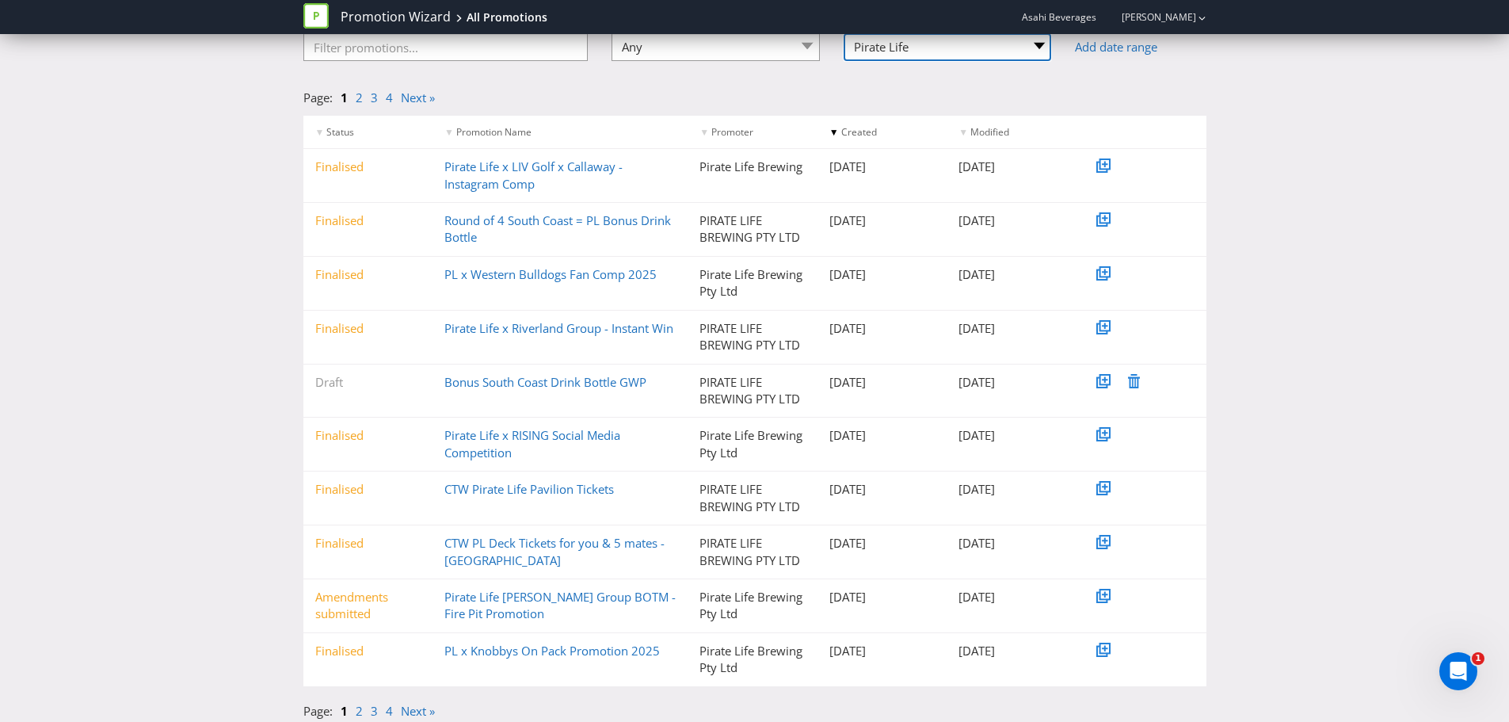
scroll to position [132, 0]
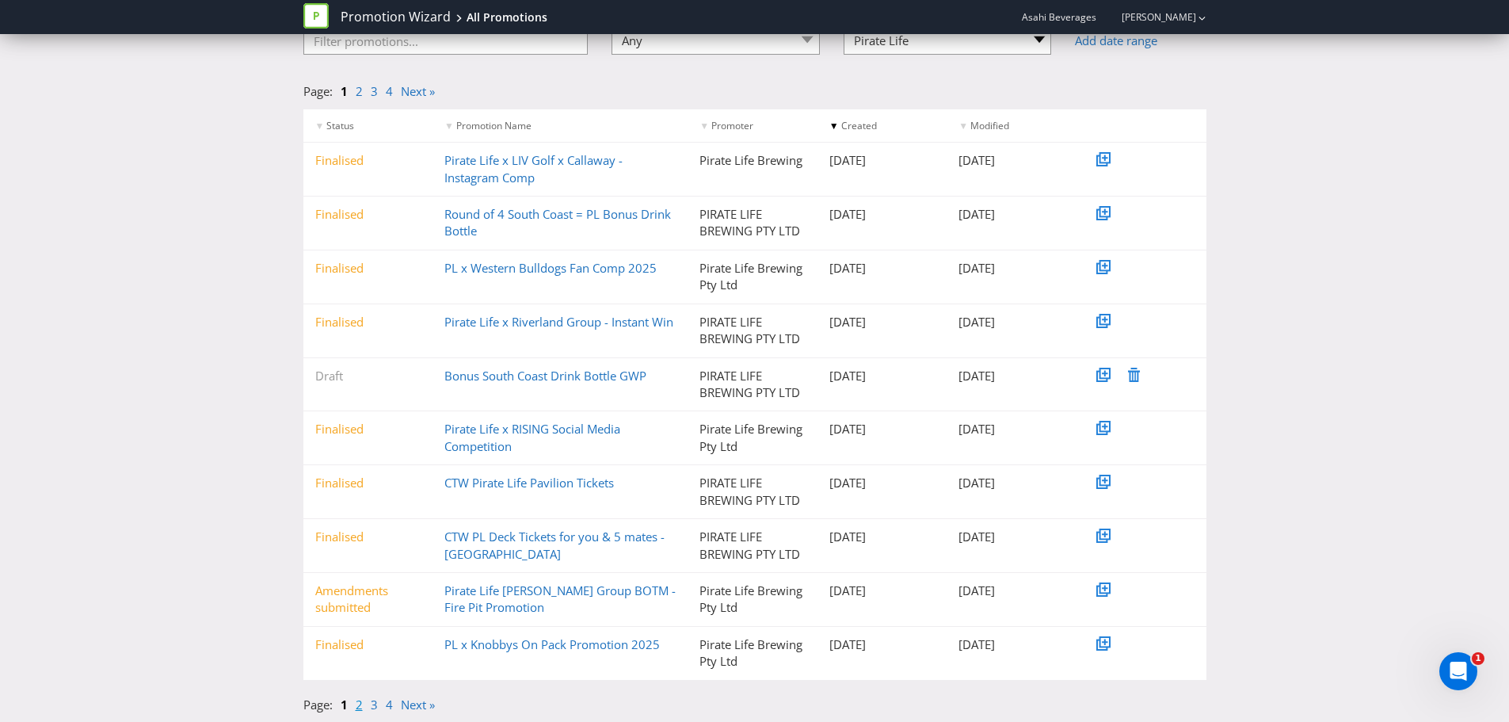
click at [362, 707] on link "2" at bounding box center [359, 704] width 7 height 16
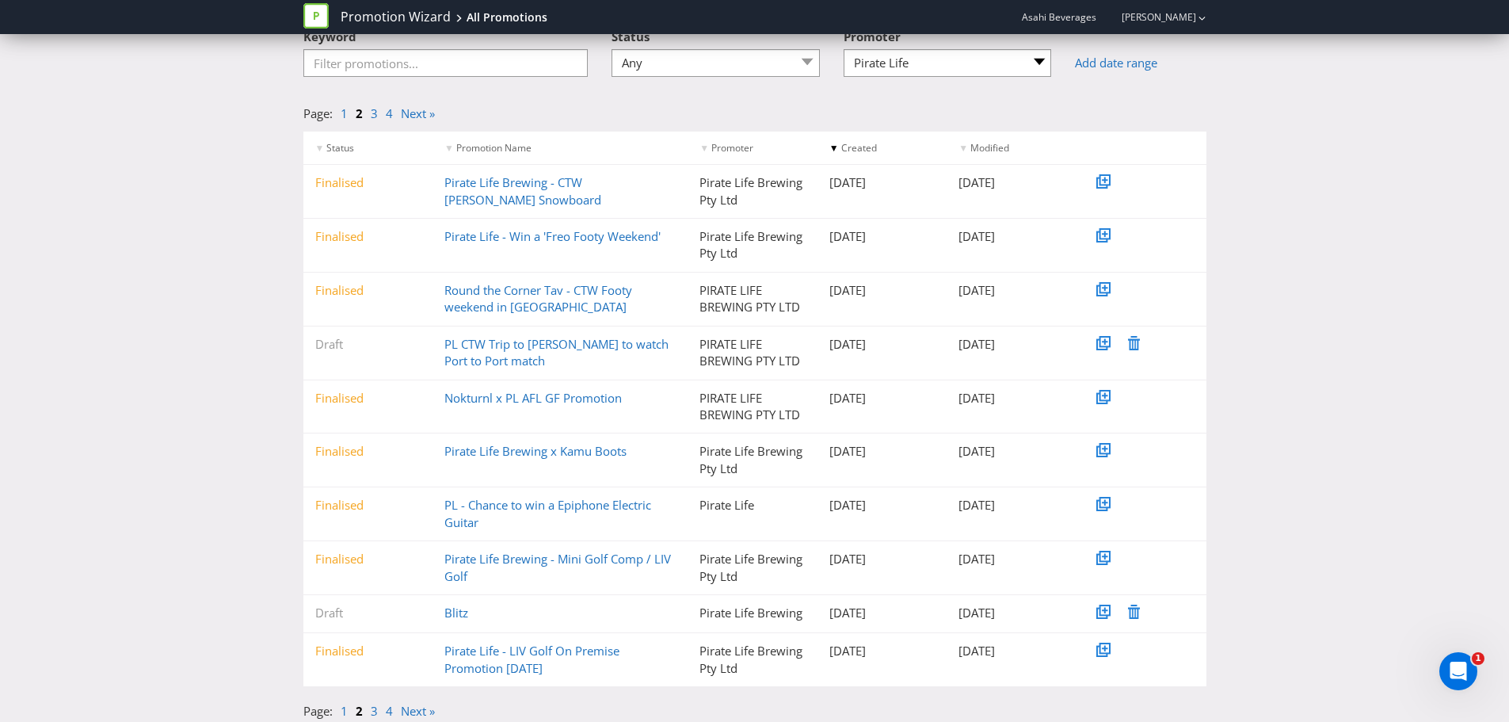
scroll to position [116, 0]
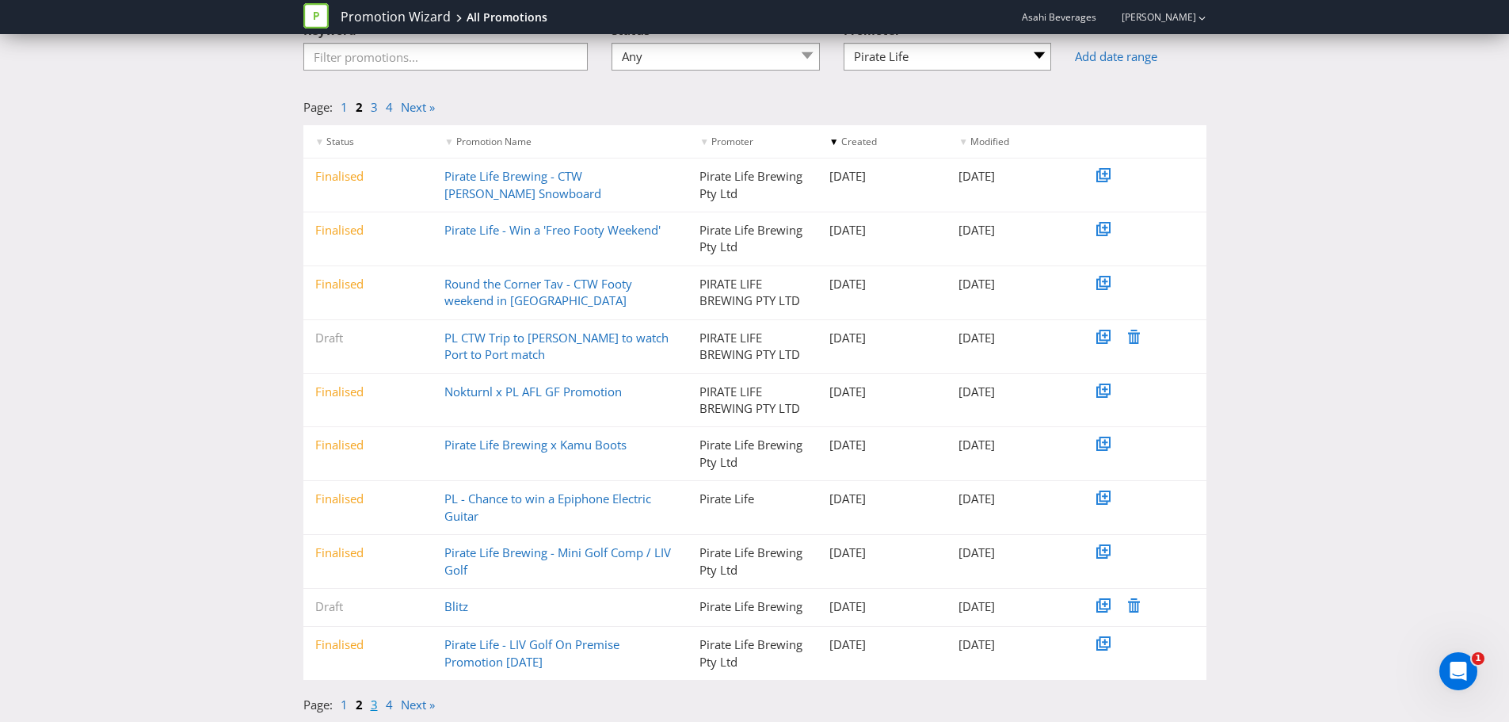
click at [374, 701] on link "3" at bounding box center [374, 704] width 7 height 16
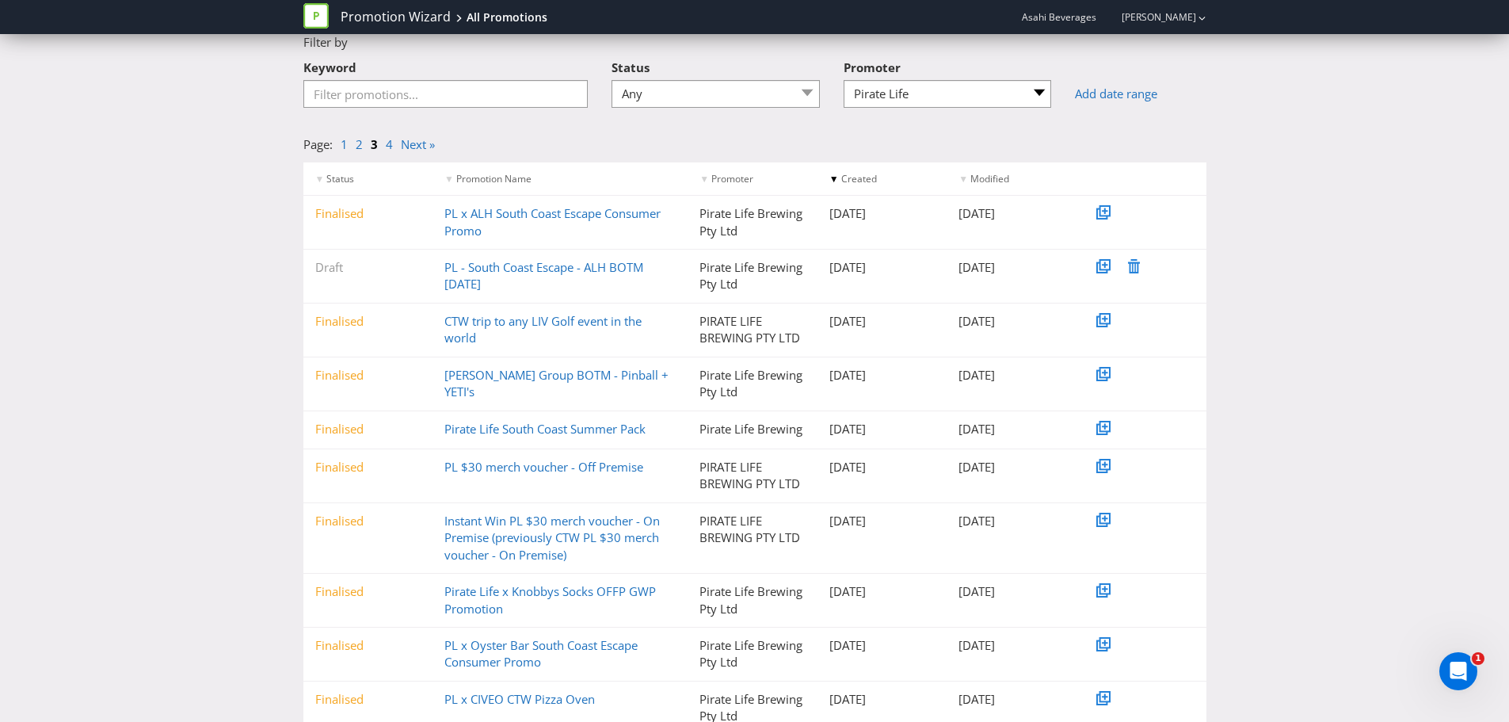
scroll to position [134, 0]
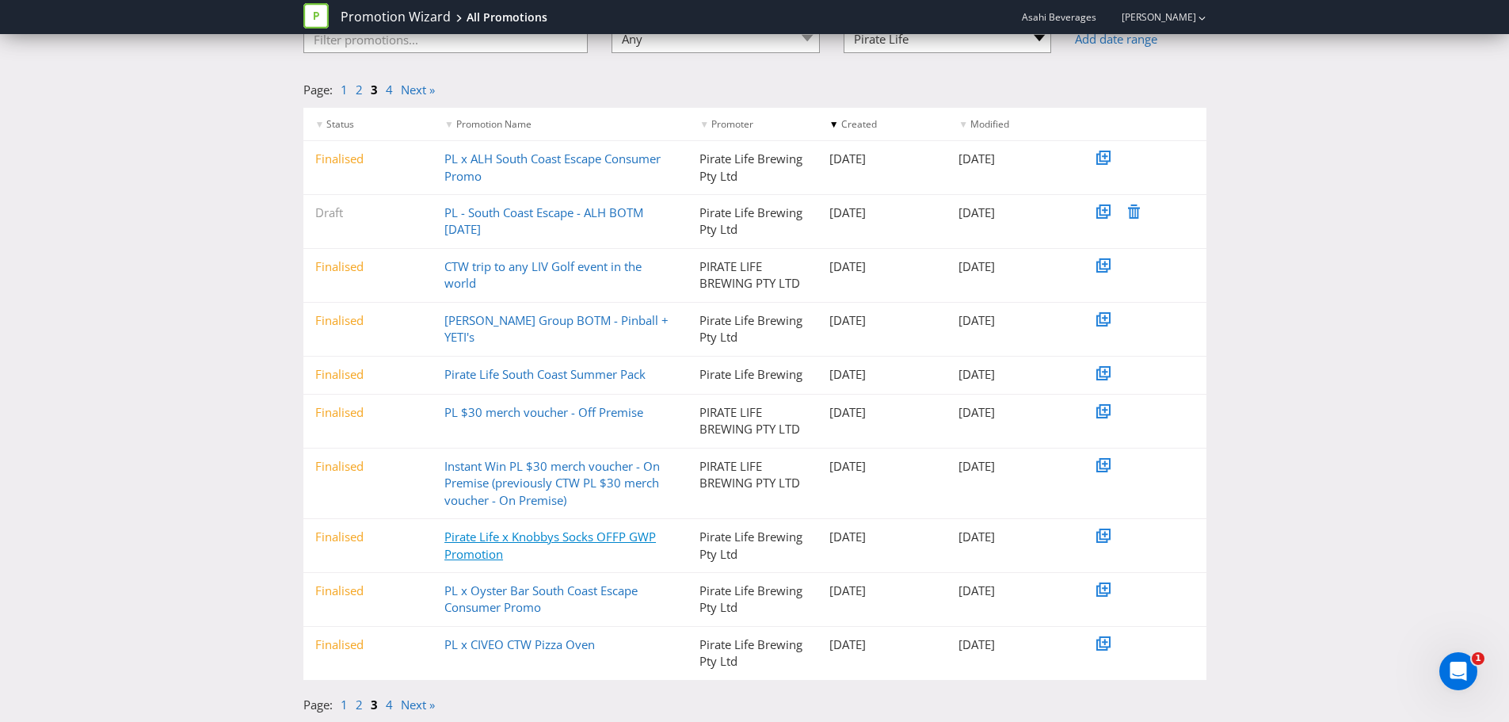
click at [591, 538] on link "Pirate Life x Knobbys Socks OFFP GWP Promotion" at bounding box center [551, 545] width 212 height 32
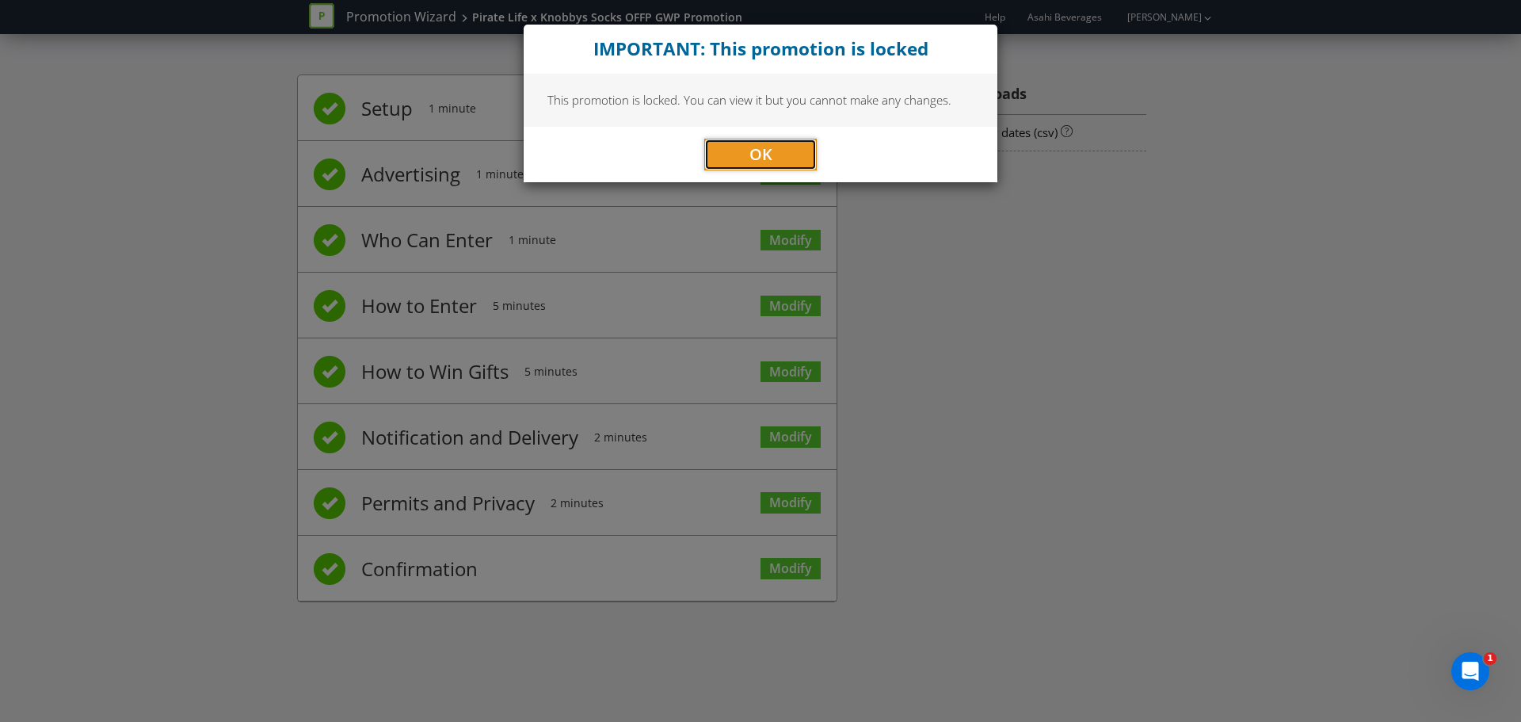
click at [715, 170] on button "OK" at bounding box center [760, 155] width 113 height 32
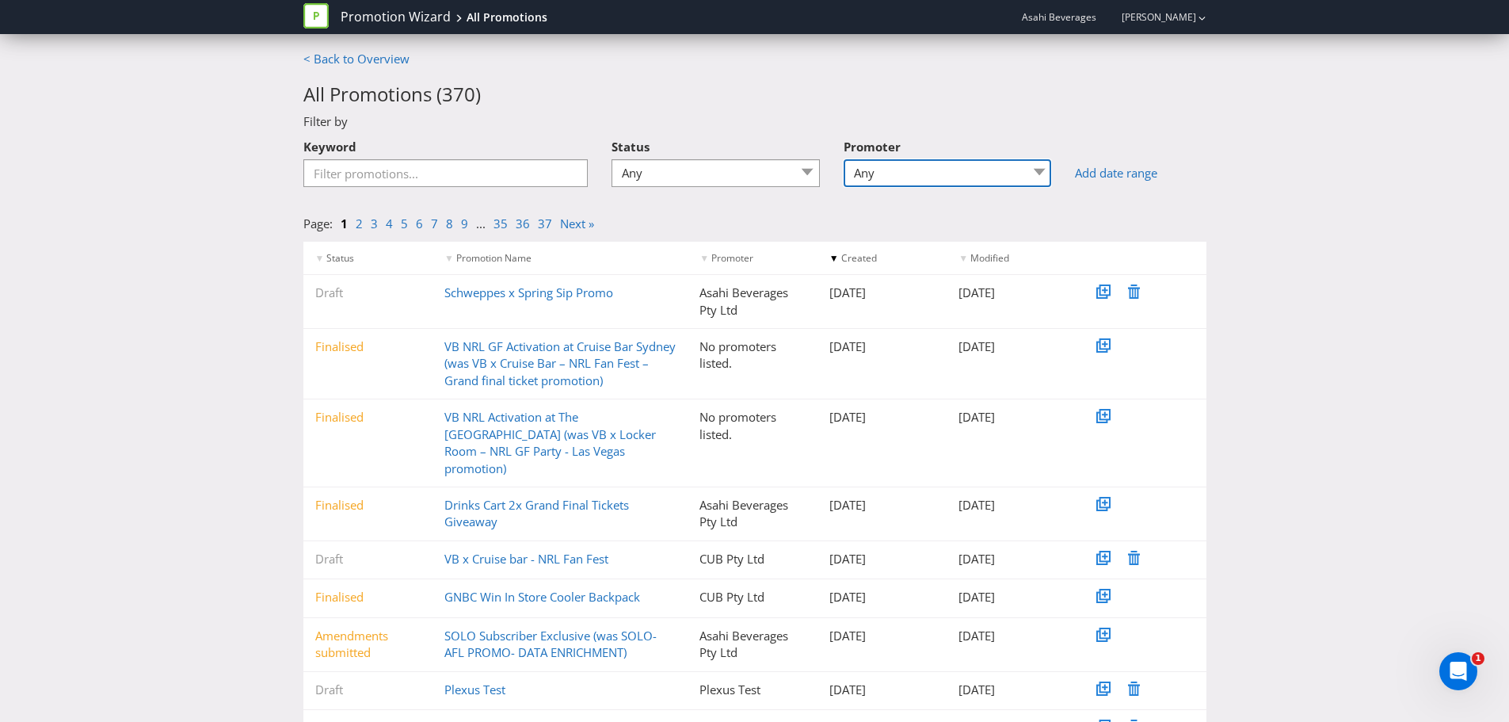
drag, startPoint x: 937, startPoint y: 183, endPoint x: 937, endPoint y: 202, distance: 19.0
click at [937, 183] on select "Any 4 Pines Brewing Holdings Pty Ltd 4 Pines Brewings Holdings Pty Ltd Asahi Be…" at bounding box center [948, 173] width 208 height 28
click at [925, 179] on select "Any 4 Pines Brewing Holdings Pty Ltd 4 Pines Brewings Holdings Pty Ltd Asahi Be…" at bounding box center [948, 173] width 208 height 28
select select "Pirate Life"
click at [849, 159] on select "Any 4 Pines Brewing Holdings Pty Ltd 4 Pines Brewings Holdings Pty Ltd Asahi Be…" at bounding box center [948, 173] width 208 height 28
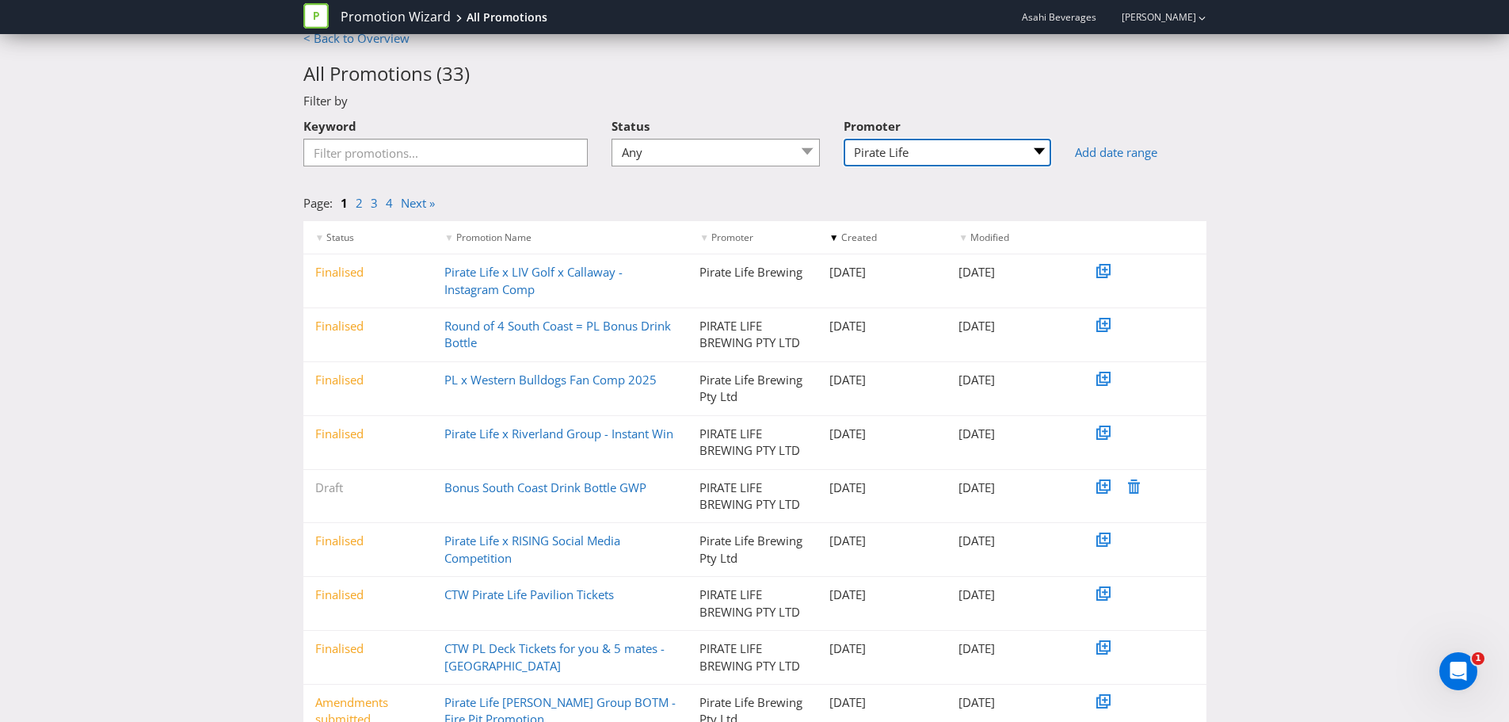
scroll to position [132, 0]
